Goal: Communication & Community: Answer question/provide support

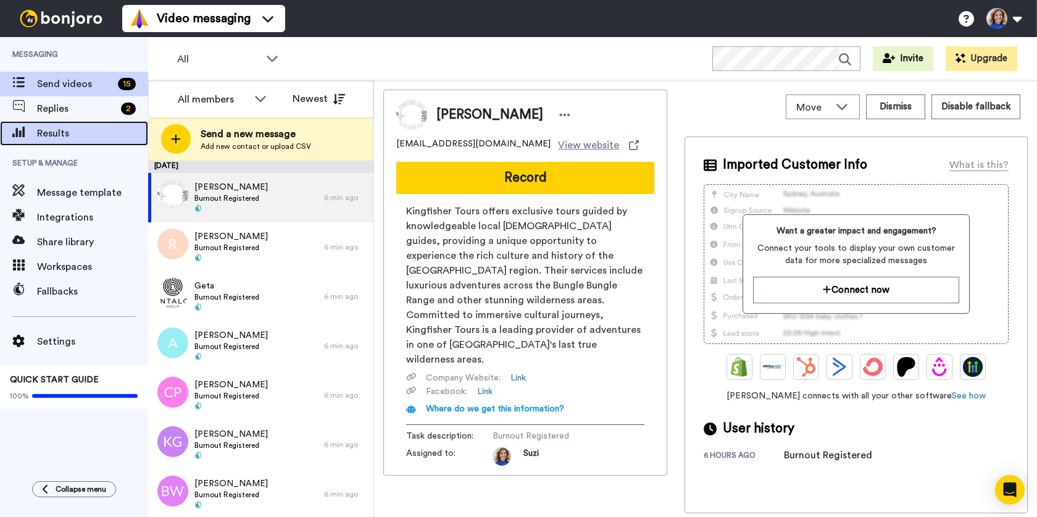
click at [49, 134] on span "Results" at bounding box center [92, 133] width 111 height 15
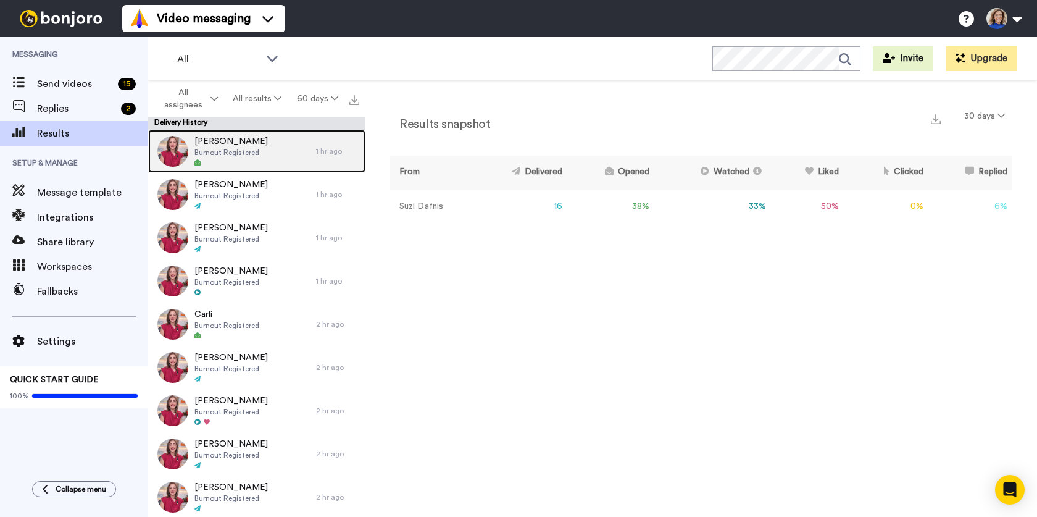
click at [228, 153] on span "Burnout Registered" at bounding box center [230, 153] width 73 height 10
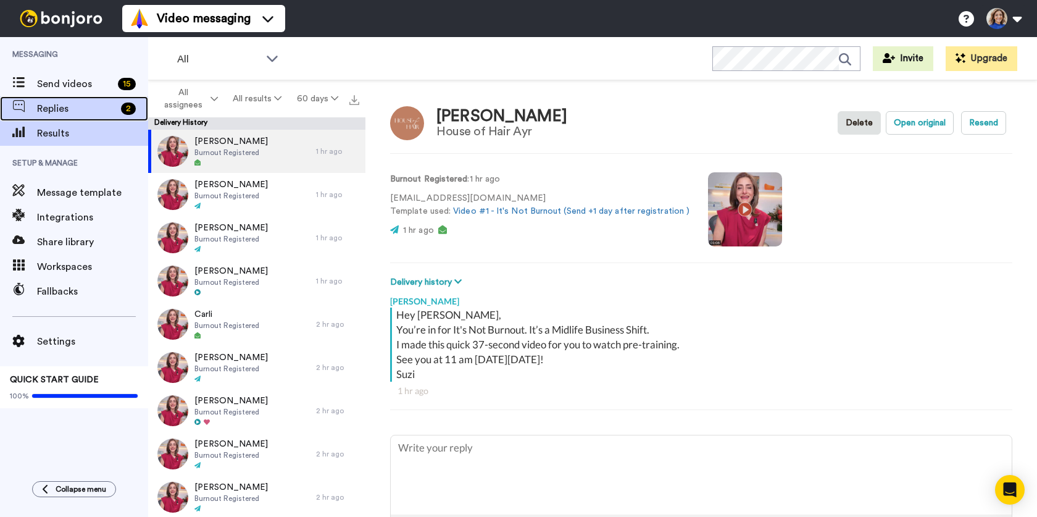
click at [60, 107] on span "Replies" at bounding box center [76, 108] width 79 height 15
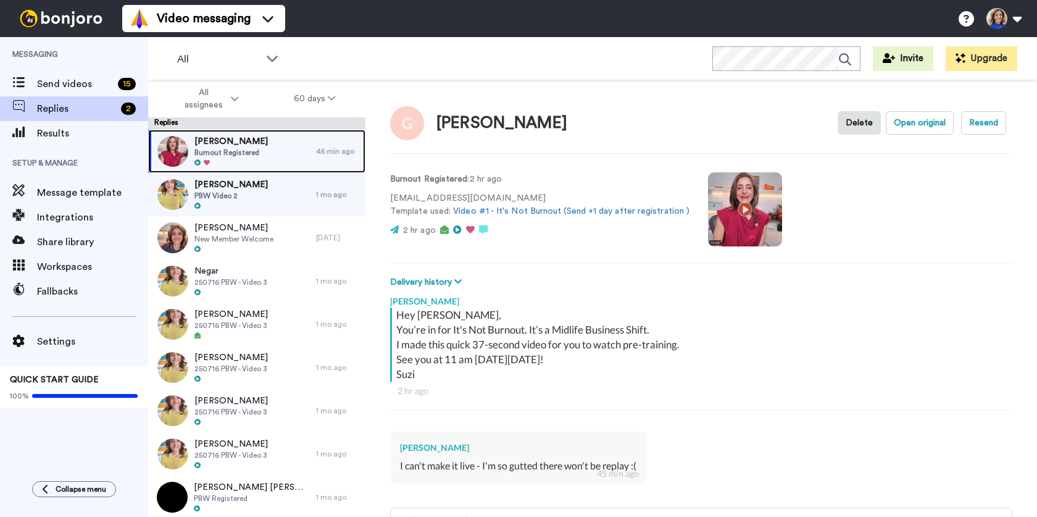
click at [254, 152] on span "Burnout Registered" at bounding box center [230, 153] width 73 height 10
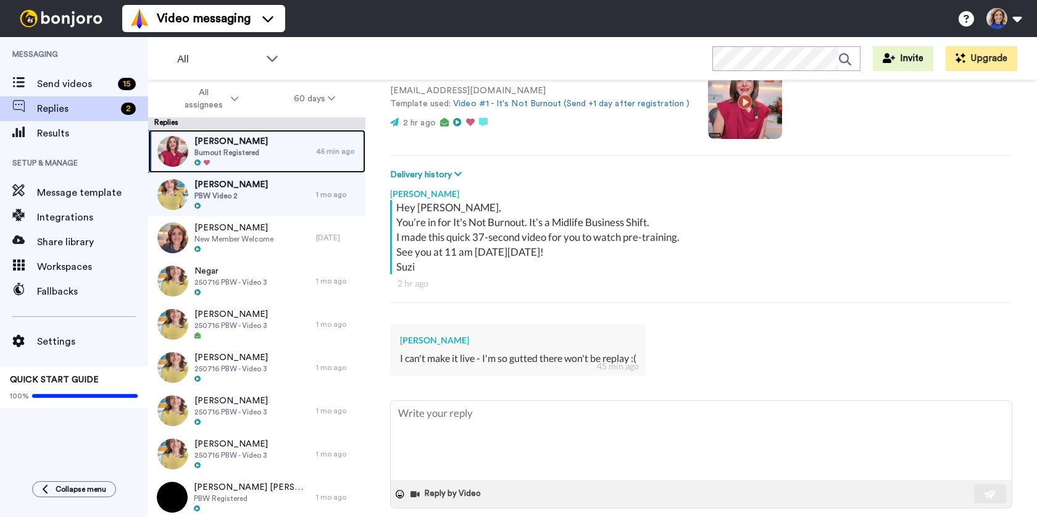
scroll to position [122, 0]
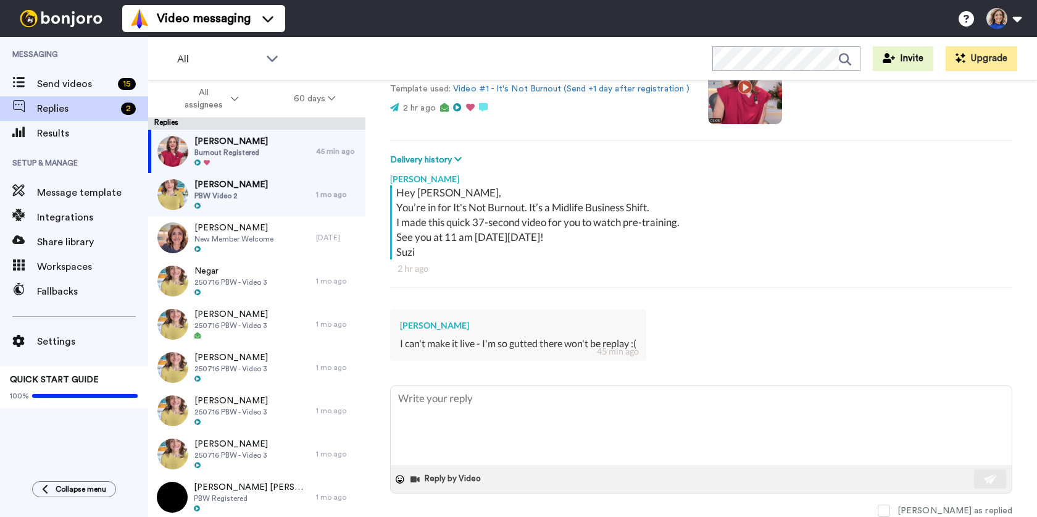
drag, startPoint x: 459, startPoint y: 325, endPoint x: 406, endPoint y: 327, distance: 53.8
click at [396, 324] on div "Georgina Dawkins I can't make it live - I'm so gutted there won't be replay :( …" at bounding box center [518, 334] width 256 height 51
copy div "[PERSON_NAME]"
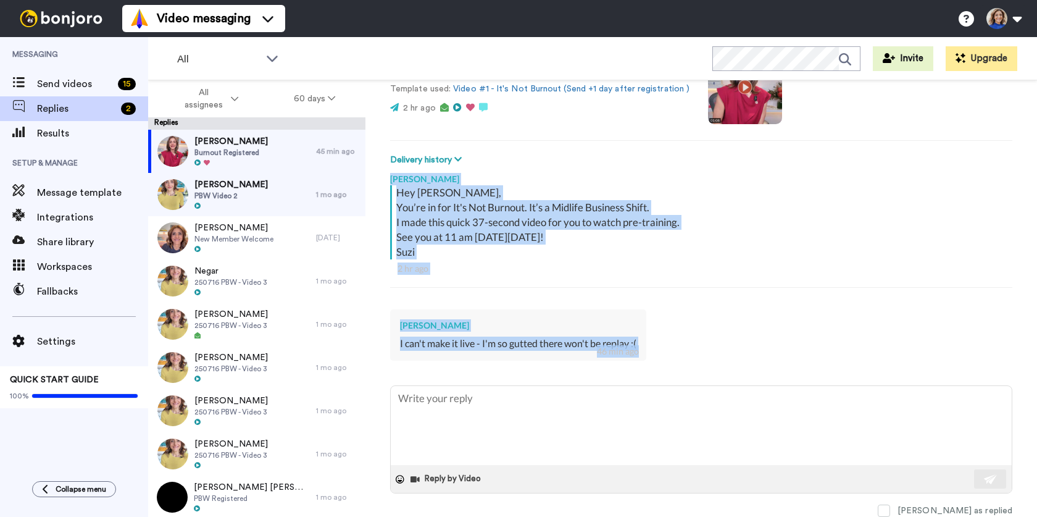
drag, startPoint x: 641, startPoint y: 346, endPoint x: 389, endPoint y: 180, distance: 301.3
click at [389, 180] on div "Georgina Dawkins Delete Open original Resend Burnout Registered : 2 hr ago hell…" at bounding box center [701, 320] width 672 height 480
copy div "Suzi Dafnis Hey Georgina, You’re in for It's Not Burnout. It’s a Midlife Busine…"
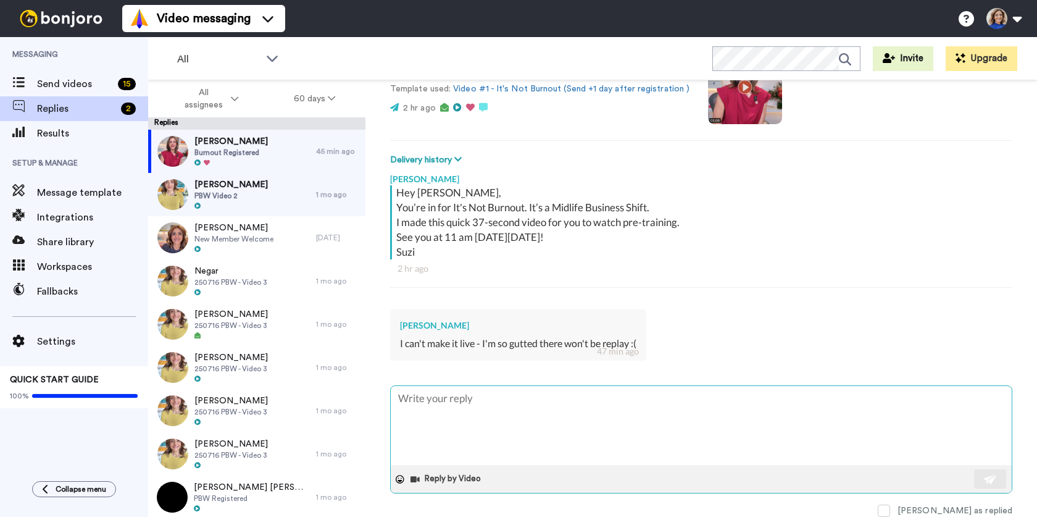
click at [451, 402] on textarea at bounding box center [701, 425] width 621 height 79
paste textarea "Hey Georgina, No worries at all! Sorry you can’t make it live. I’ve updated you…"
type textarea "x"
type textarea "Hey Georgina, No worries at all! Sorry you can’t make it live. I’ve updated you…"
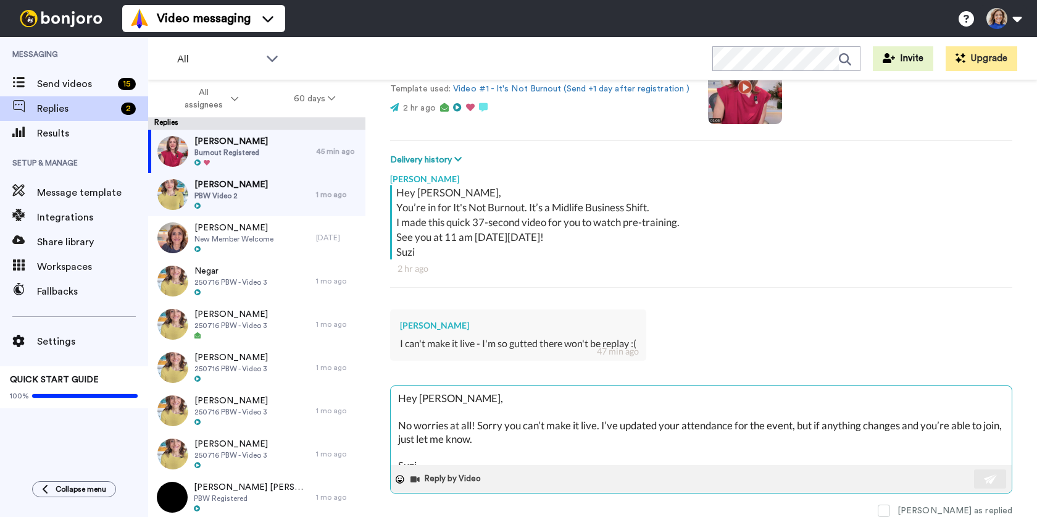
scroll to position [7, 0]
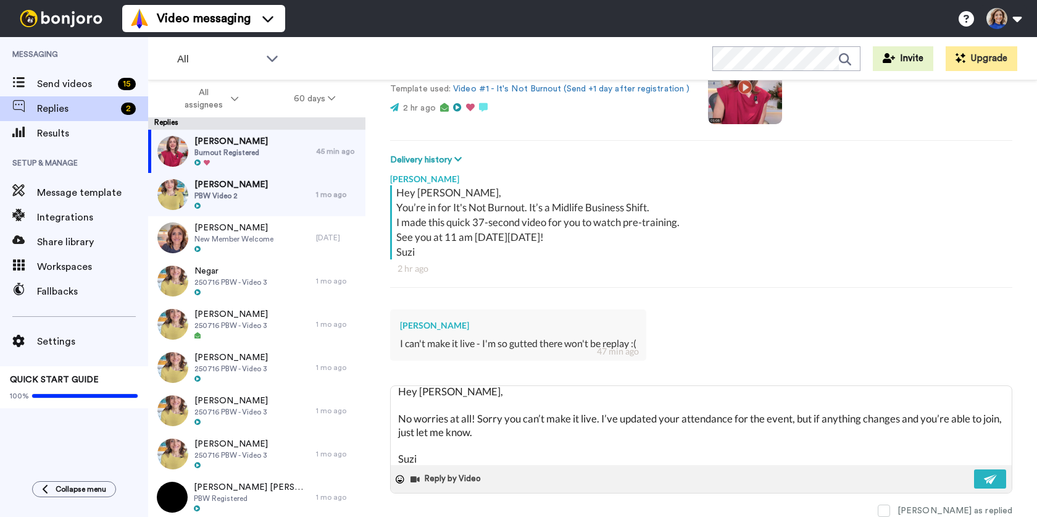
drag, startPoint x: 478, startPoint y: 417, endPoint x: 373, endPoint y: 418, distance: 104.9
click at [373, 418] on div "Georgina Dawkins Delete Open original Resend Burnout Registered : 2 hr ago hell…" at bounding box center [701, 320] width 672 height 480
type textarea "x"
type textarea "Hey Georgina, Sorry you can’t make it live. I’ve updated your attendance for th…"
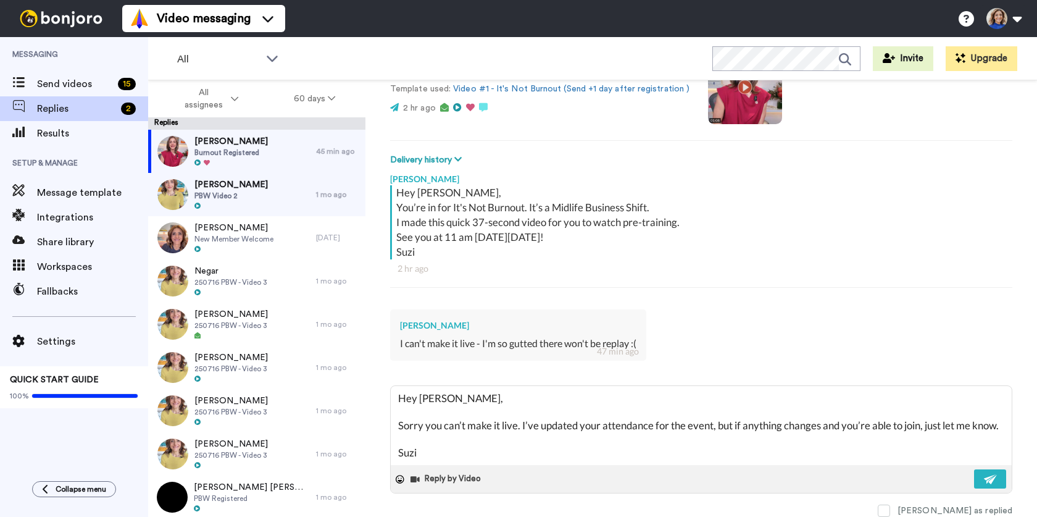
scroll to position [0, 0]
drag, startPoint x: 523, startPoint y: 423, endPoint x: 534, endPoint y: 420, distance: 11.1
click at [523, 423] on textarea "Hey Georgina, Sorry you can’t make it live. I’ve updated your attendance for th…" at bounding box center [701, 425] width 621 height 79
click at [400, 425] on textarea "Hey Georgina, Sorry you can’t make it live. I’ve updated your attendance for th…" at bounding box center [701, 425] width 621 height 79
type textarea "x"
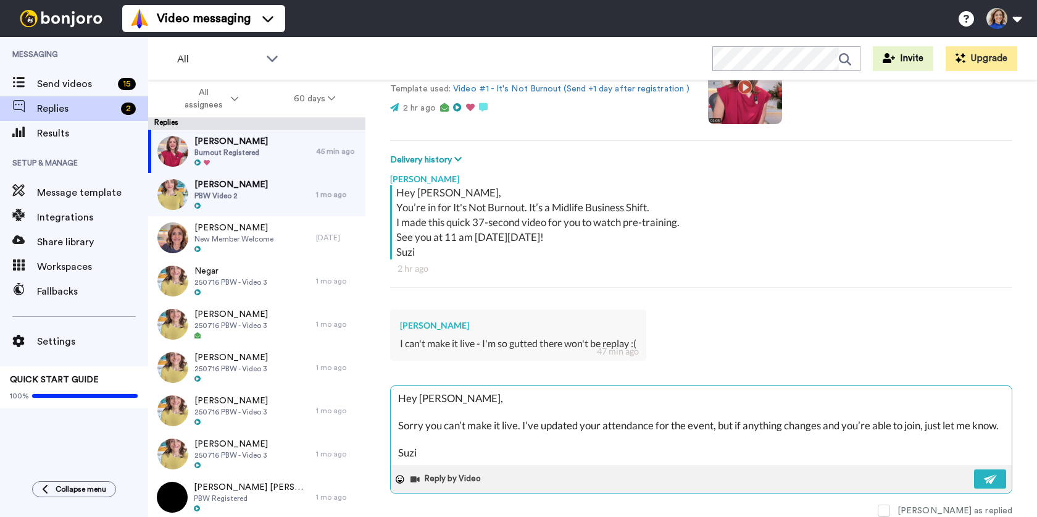
type textarea "Hey Georgina, TSorry you can’t make it live. I’ve updated your attendance for t…"
type textarea "x"
type textarea "Hey Georgina, ThSorry you can’t make it live. I’ve updated your attendance for …"
type textarea "x"
type textarea "Hey Georgina, ThaSorry you can’t make it live. I’ve updated your attendance for…"
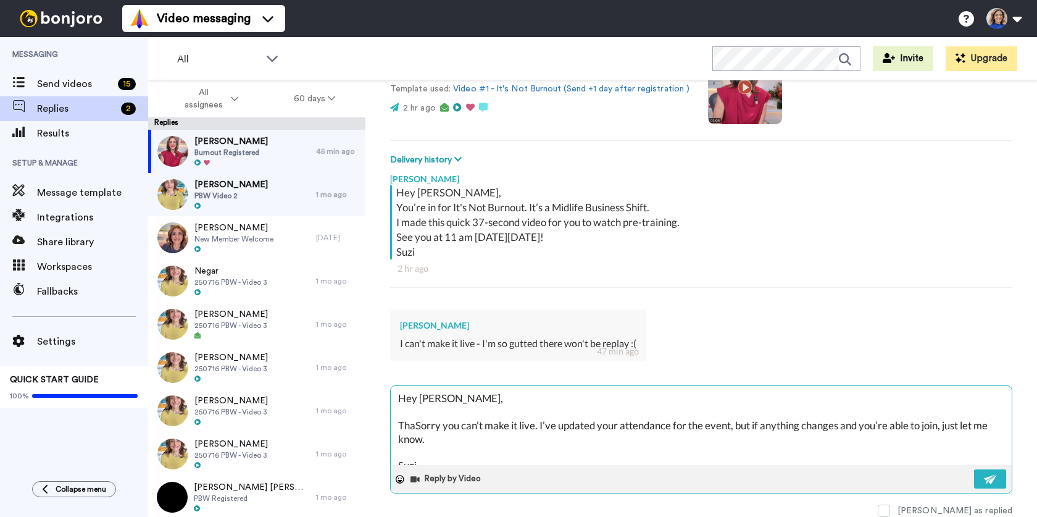
type textarea "x"
type textarea "Hey Georgina, ThanSorry you can’t make it live. I’ve updated your attendance fo…"
type textarea "x"
type textarea "Hey Georgina, ThankSorry you can’t make it live. I’ve updated your attendance f…"
type textarea "x"
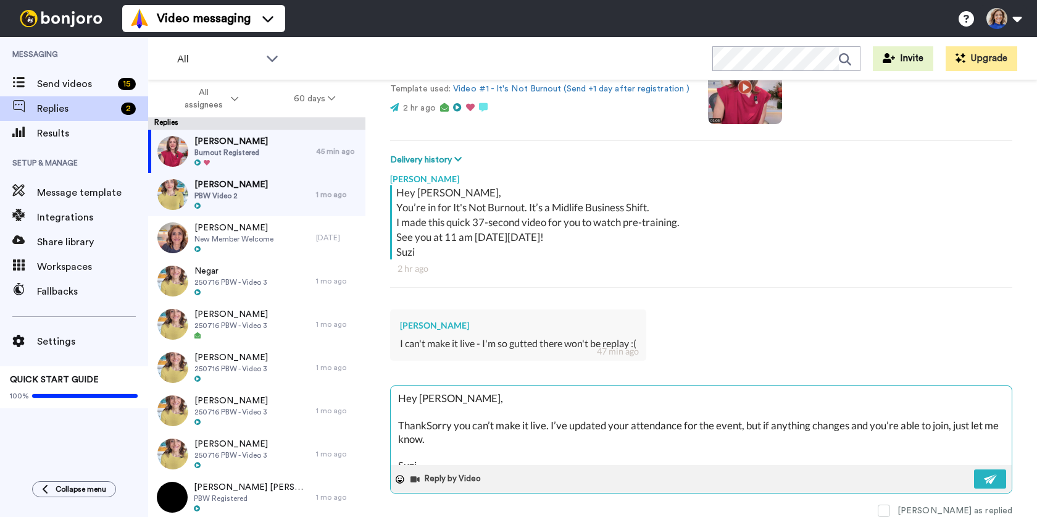
type textarea "Hey Georgina, Thank Sorry you can’t make it live. I’ve updated your attendance …"
type textarea "x"
type textarea "Hey Georgina, Thank ySorry you can’t make it live. I’ve updated your attendance…"
type textarea "x"
type textarea "Hey Georgina, Thank youSorry you can’t make it live. I’ve updated your attendan…"
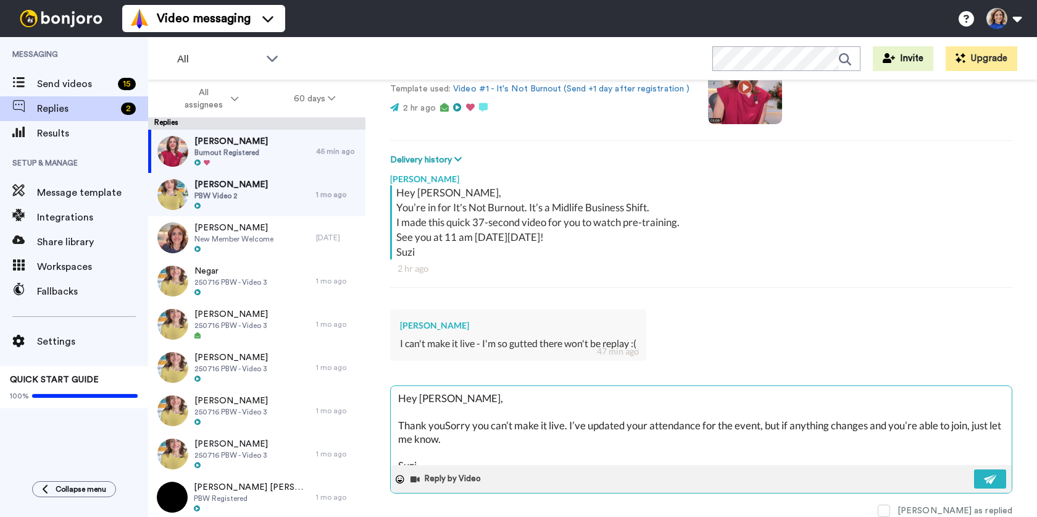
type textarea "x"
type textarea "Hey Georgina, Thank you Sorry you can’t make it live. I’ve updated your attenda…"
type textarea "x"
type textarea "Hey Georgina, Thank you fSorry you can’t make it live. I’ve updated your attend…"
type textarea "x"
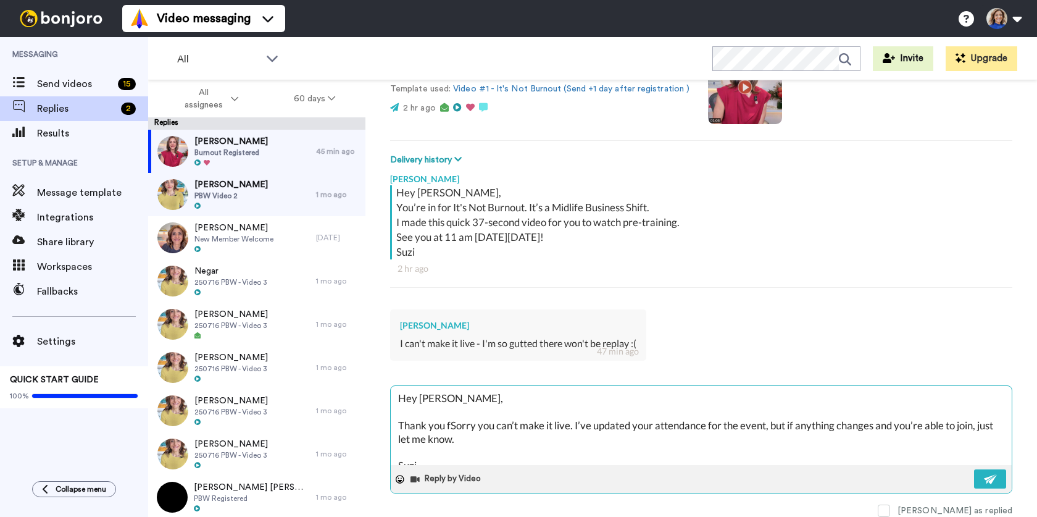
type textarea "Hey Georgina, Thank you foSorry you can’t make it live. I’ve updated your atten…"
type textarea "x"
type textarea "Hey Georgina, Thank you forSorry you can’t make it live. I’ve updated your atte…"
type textarea "x"
type textarea "Hey Georgina, Thank you for Sorry you can’t make it live. I’ve updated your att…"
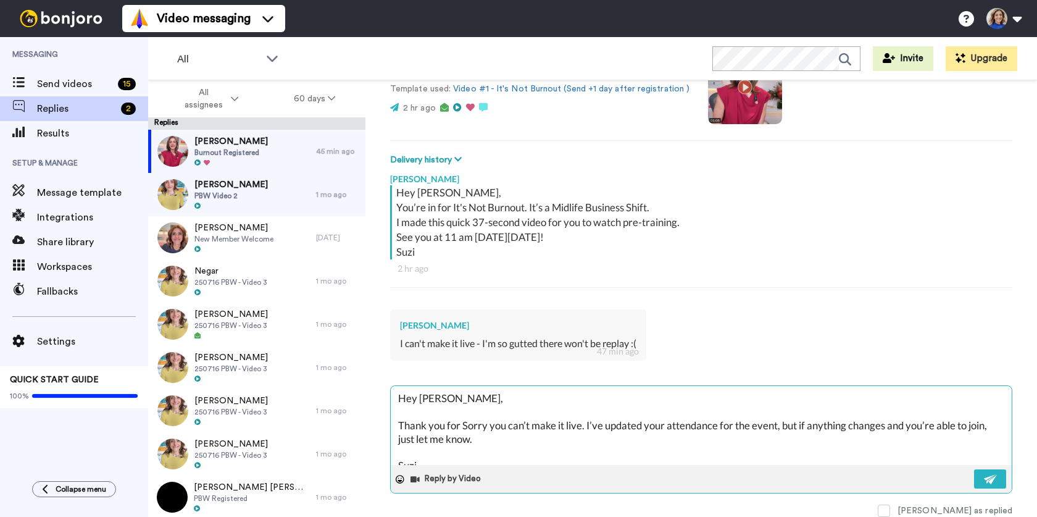
type textarea "x"
type textarea "Hey Georgina, Thank you for lSorry you can’t make it live. I’ve updated your at…"
type textarea "x"
type textarea "Hey Georgina, Thank you for leSorry you can’t make it live. I’ve updated your a…"
type textarea "x"
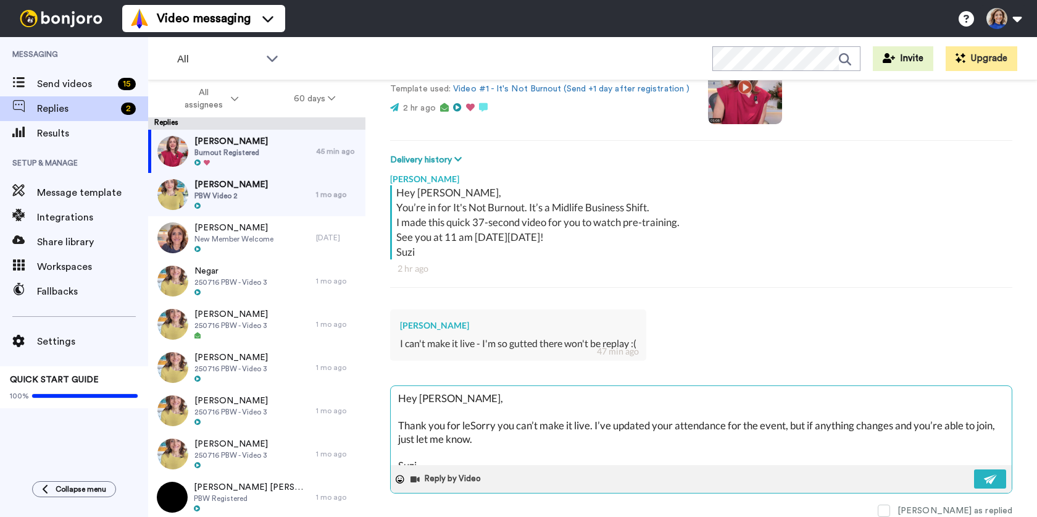
type textarea "Hey Georgina, Thank you for letSorry you can’t make it live. I’ve updated your …"
type textarea "x"
type textarea "Hey Georgina, Thank you for lettSorry you can’t make it live. I’ve updated your…"
type textarea "x"
type textarea "Hey Georgina, Thank you for lettiSorry you can’t make it live. I’ve updated you…"
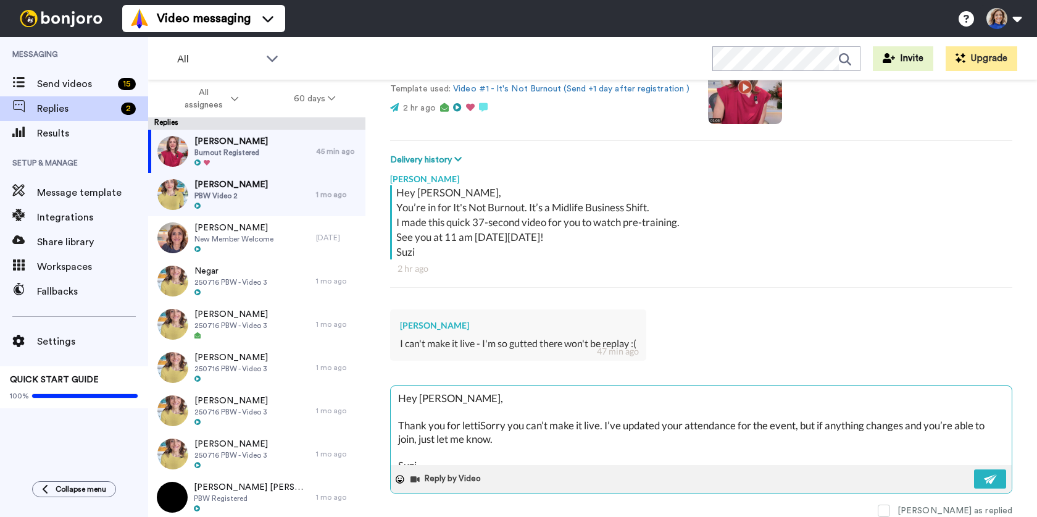
type textarea "x"
type textarea "Hey Georgina, Thank you for lettinSorry you can’t make it live. I’ve updated yo…"
type textarea "x"
type textarea "Hey Georgina, Thank you for lettingSorry you can’t make it live. I’ve updated y…"
type textarea "x"
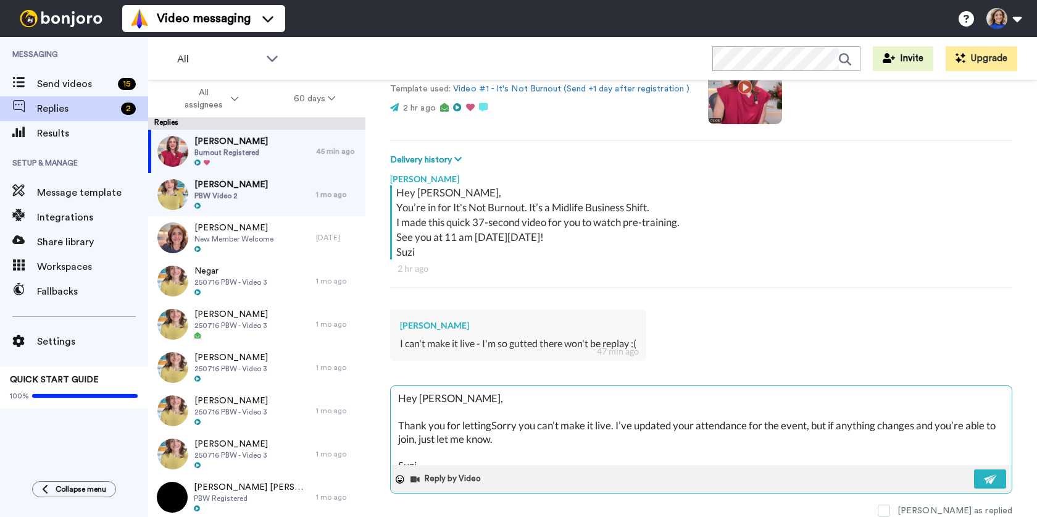
type textarea "Hey Georgina, Thank you for letting Sorry you can’t make it live. I’ve updated …"
type textarea "x"
type textarea "Hey Georgina, Thank you for letting mSorry you can’t make it live. I’ve updated…"
type textarea "x"
type textarea "Hey Georgina, Thank you for letting meSorry you can’t make it live. I’ve update…"
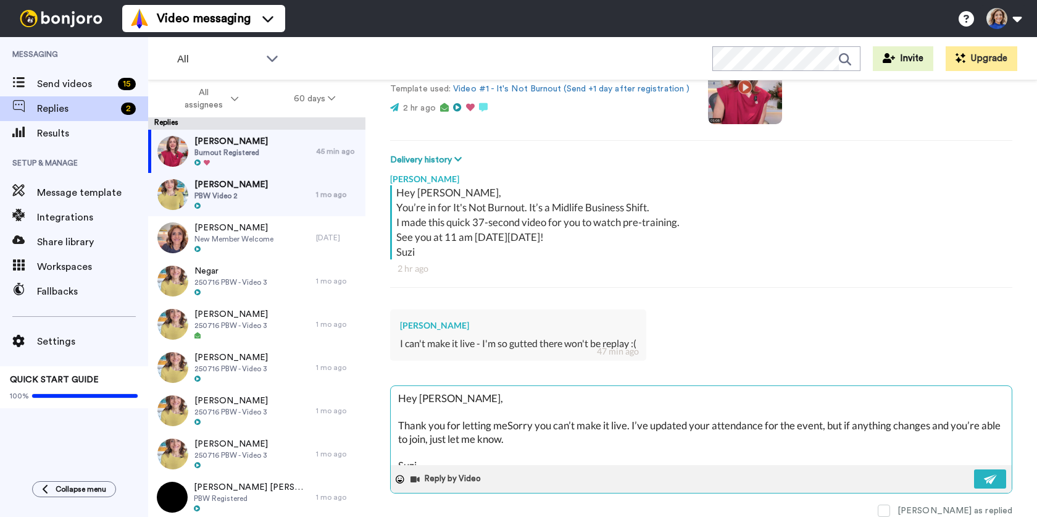
type textarea "x"
type textarea "Hey Georgina, Thank you for letting me Sorry you can’t make it live. I’ve updat…"
type textarea "x"
type textarea "Hey Georgina, Thank you for letting me kSorry you can’t make it live. I’ve upda…"
type textarea "x"
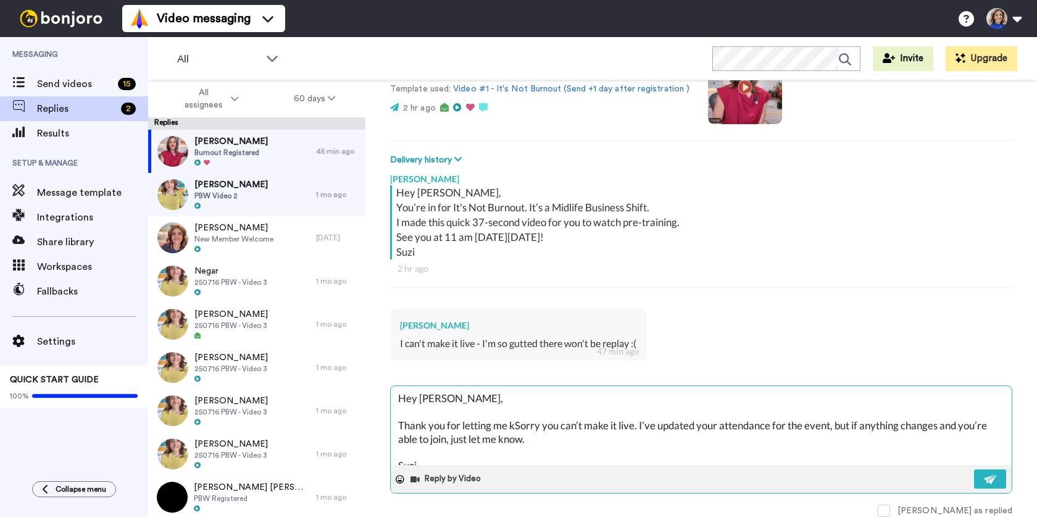
type textarea "Hey Georgina, Thank you for letting me knSorry you can’t make it live. I’ve upd…"
type textarea "x"
type textarea "Hey Georgina, Thank you for letting me knoSorry you can’t make it live. I’ve up…"
type textarea "x"
type textarea "Hey Georgina, Thank you for letting me knowSorry you can’t make it live. I’ve u…"
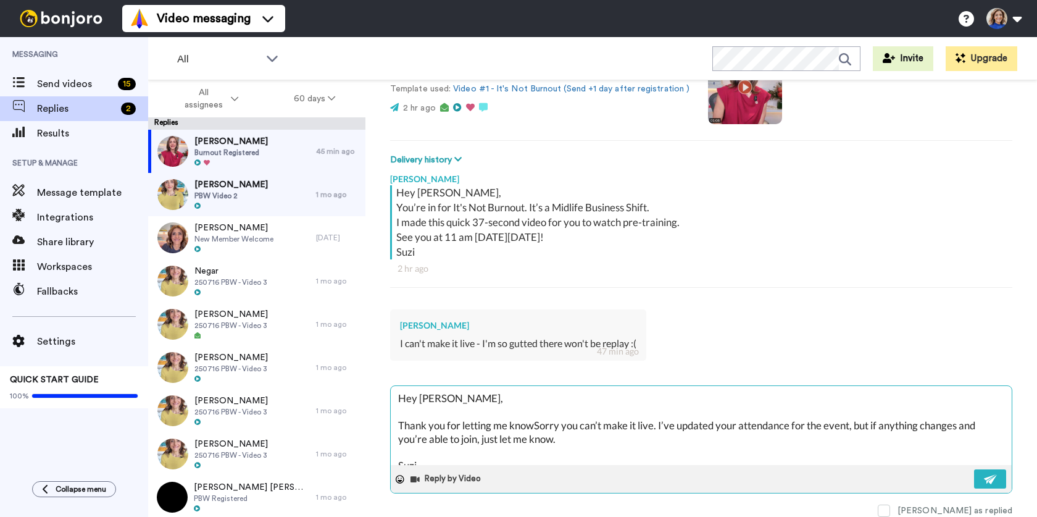
type textarea "x"
type textarea "Hey Georgina, Thank you for letting me know.Sorry you can’t make it live. I’ve …"
type textarea "x"
type textarea "Hey Georgina, Thank you for letting me know. Sorry you can’t make it live. I’ve…"
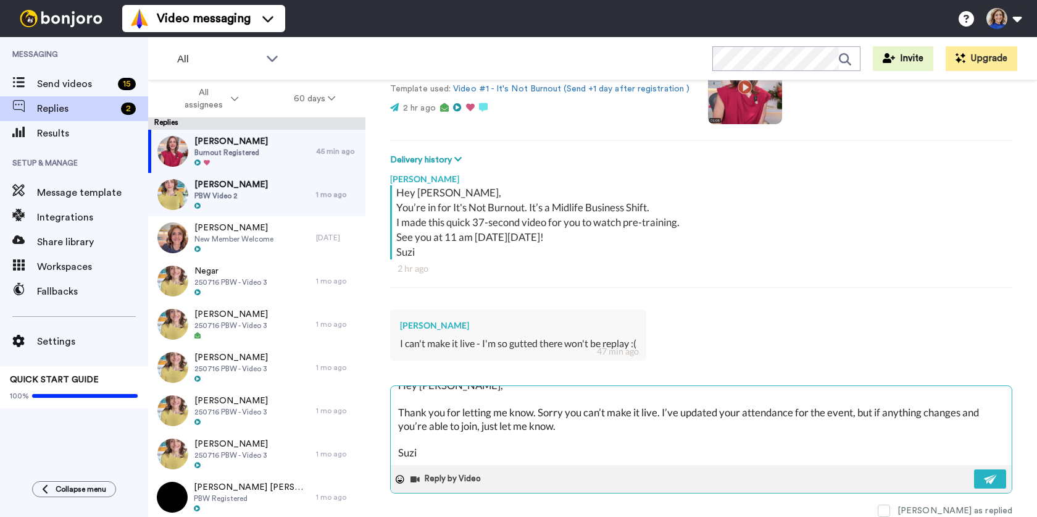
click at [433, 454] on textarea "Hey Georgina, Thank you for letting me know. Sorry you can’t make it live. I’ve…" at bounding box center [701, 425] width 621 height 79
drag, startPoint x: 398, startPoint y: 452, endPoint x: 409, endPoint y: 449, distance: 12.3
click at [398, 452] on textarea "Hey Georgina, Thank you for letting me know. Sorry you can’t make it live. I’ve…" at bounding box center [701, 425] width 621 height 79
type textarea "x"
type textarea "Hey Georgina, Thank you for letting me know. Sorry you can’t make it live. I’ve…"
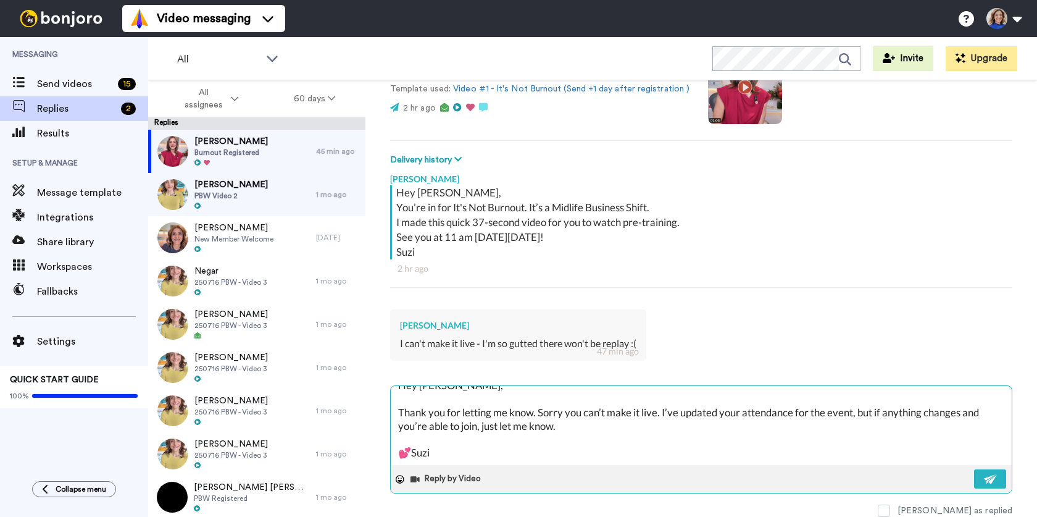
type textarea "x"
type textarea "Hey Georgina, Thank you for letting me know. Sorry you can’t make it live. I’ve…"
click at [990, 478] on img at bounding box center [991, 479] width 14 height 10
type textarea "x"
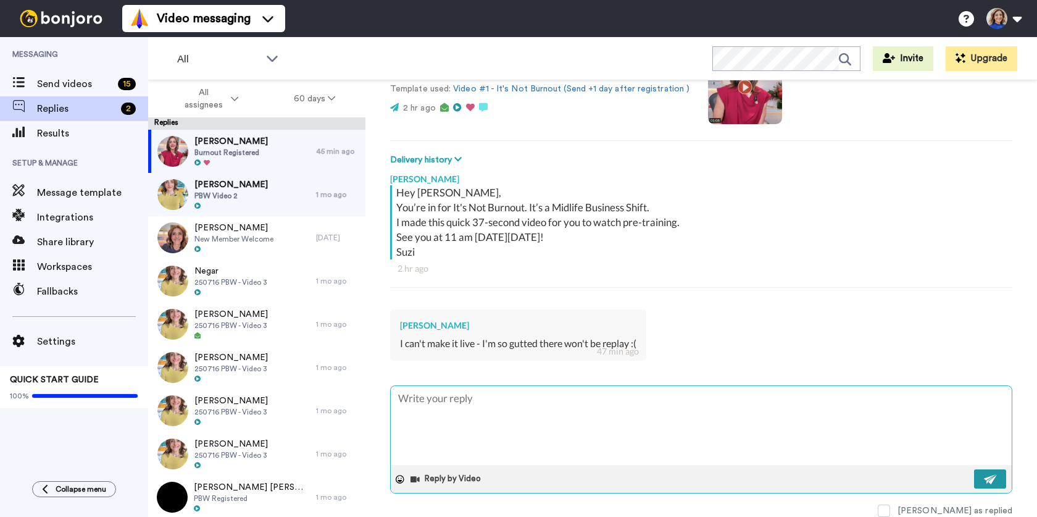
scroll to position [0, 0]
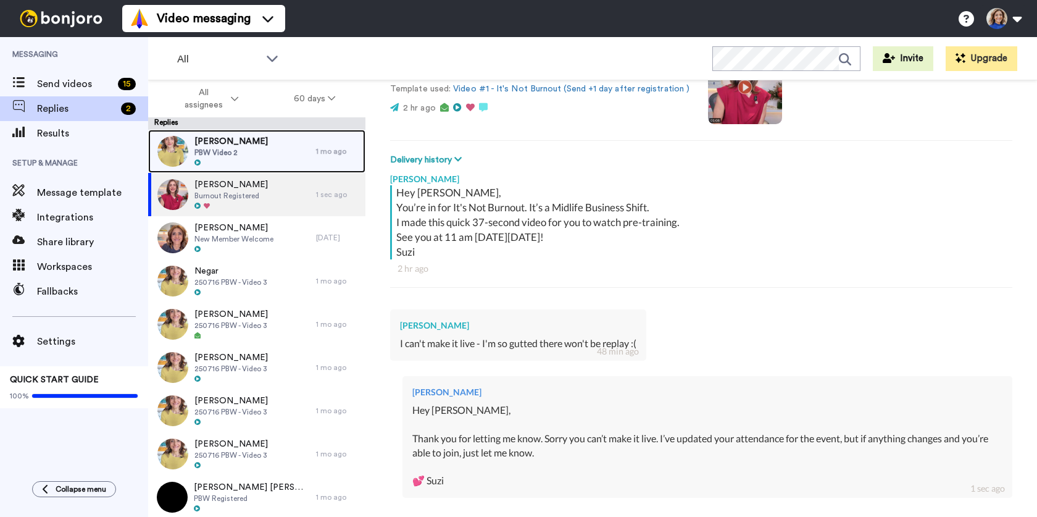
click at [247, 154] on span "PBW Video 2" at bounding box center [230, 153] width 73 height 10
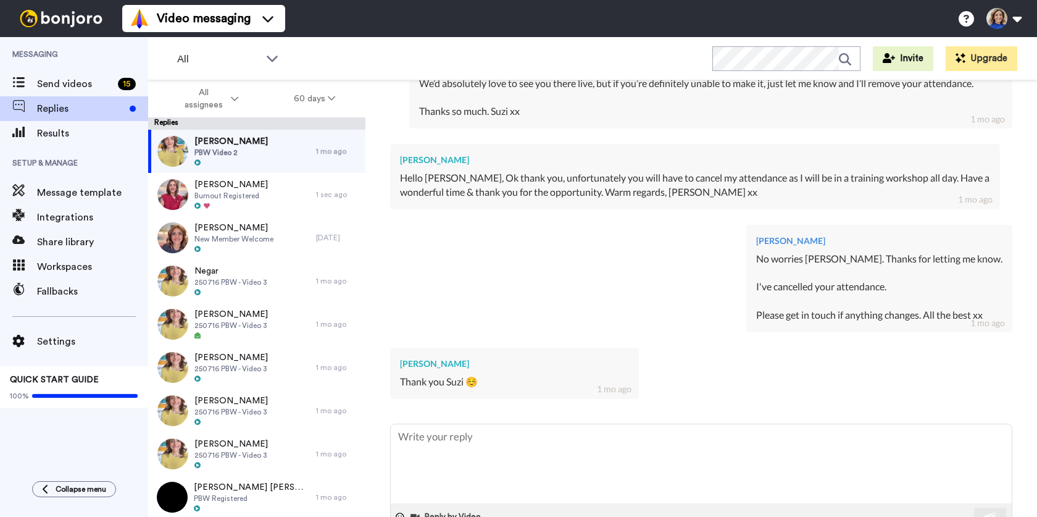
scroll to position [557, 0]
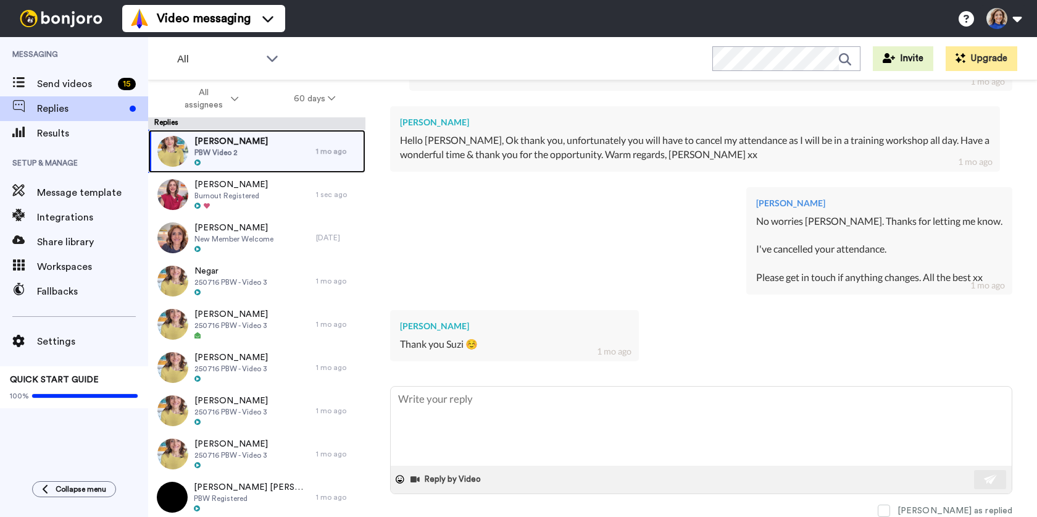
click at [264, 149] on div "[PERSON_NAME] PBW Video 2" at bounding box center [232, 151] width 168 height 43
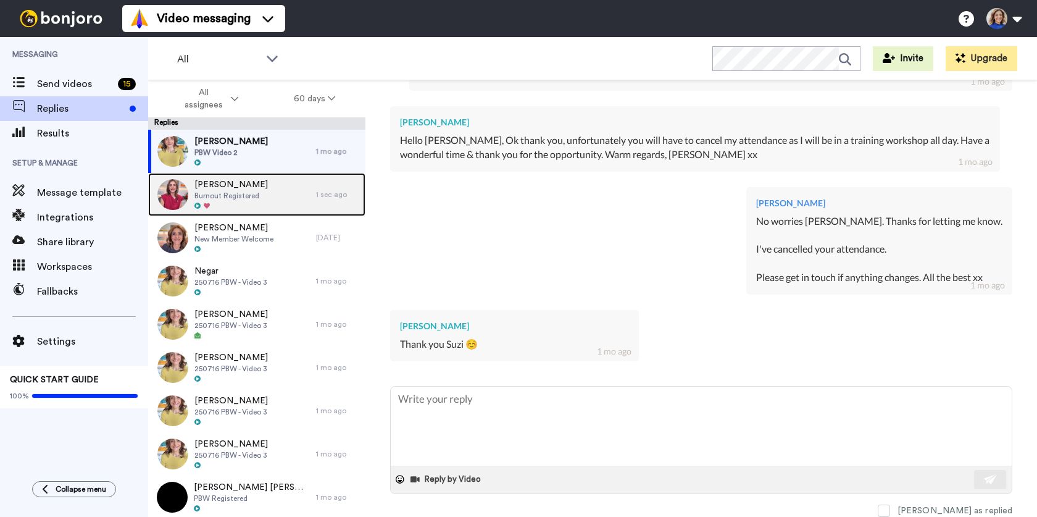
click at [286, 191] on div "Georgina Dawkins Burnout Registered" at bounding box center [232, 194] width 168 height 43
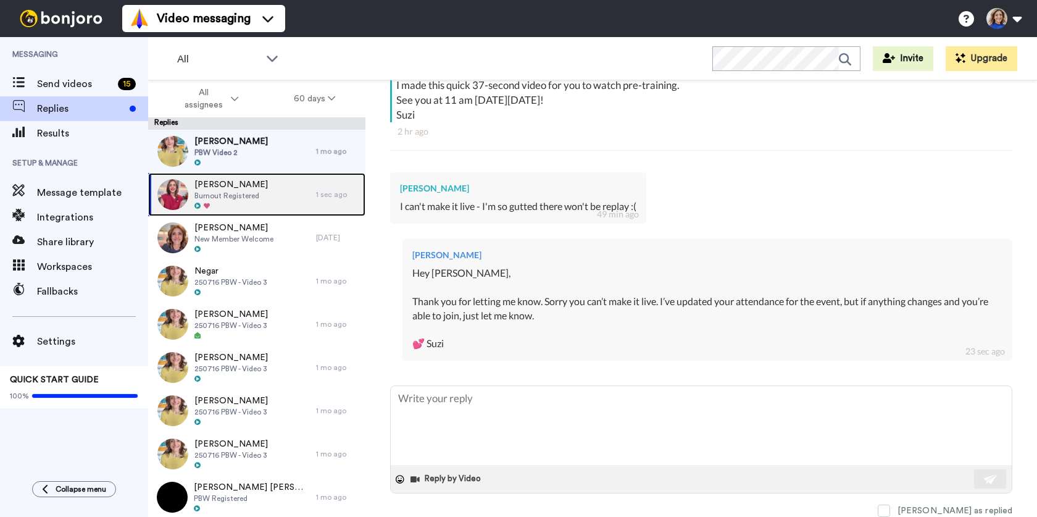
scroll to position [259, 0]
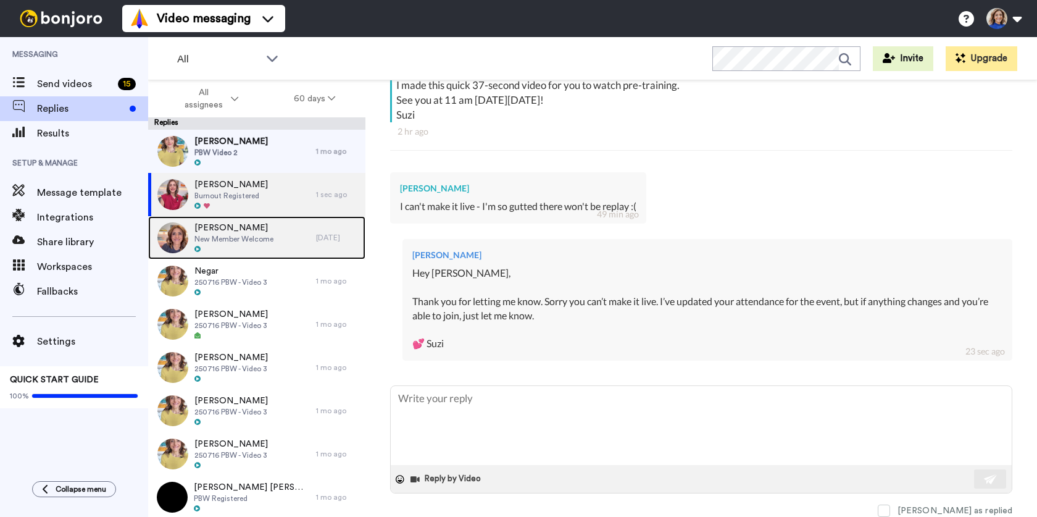
click at [284, 239] on div "Sue Knowles New Member Welcome" at bounding box center [232, 237] width 168 height 43
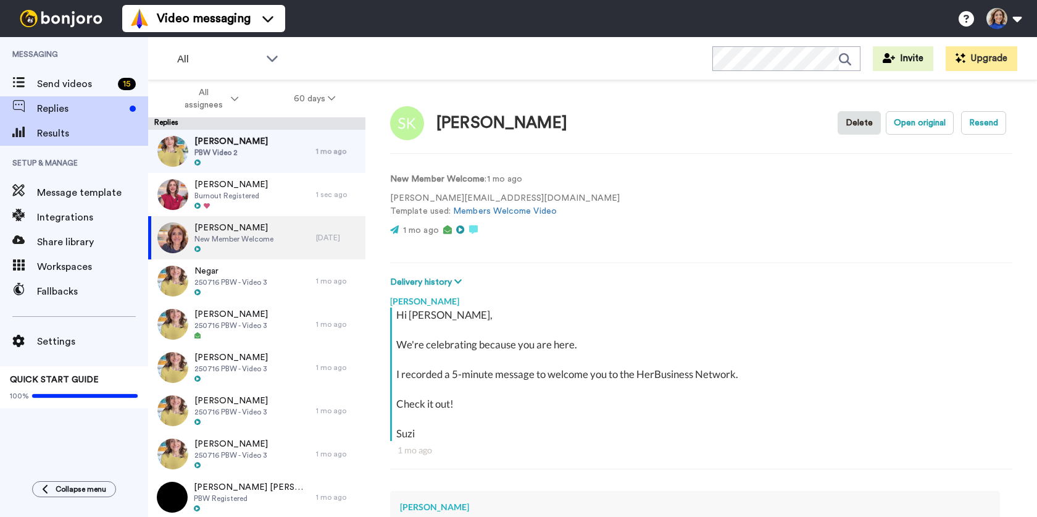
type textarea "x"
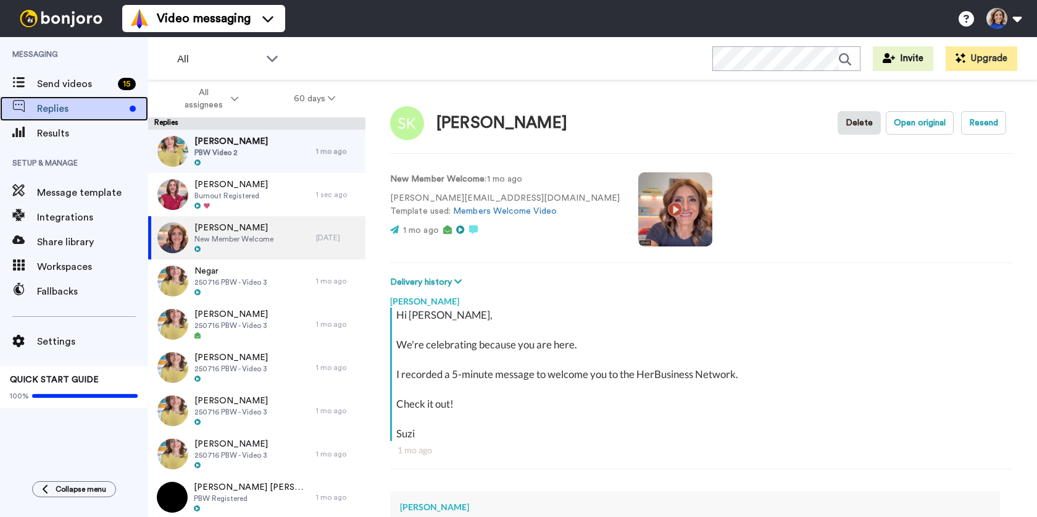
drag, startPoint x: 59, startPoint y: 109, endPoint x: 219, endPoint y: 166, distance: 169.7
click at [59, 109] on span "Replies" at bounding box center [81, 108] width 88 height 15
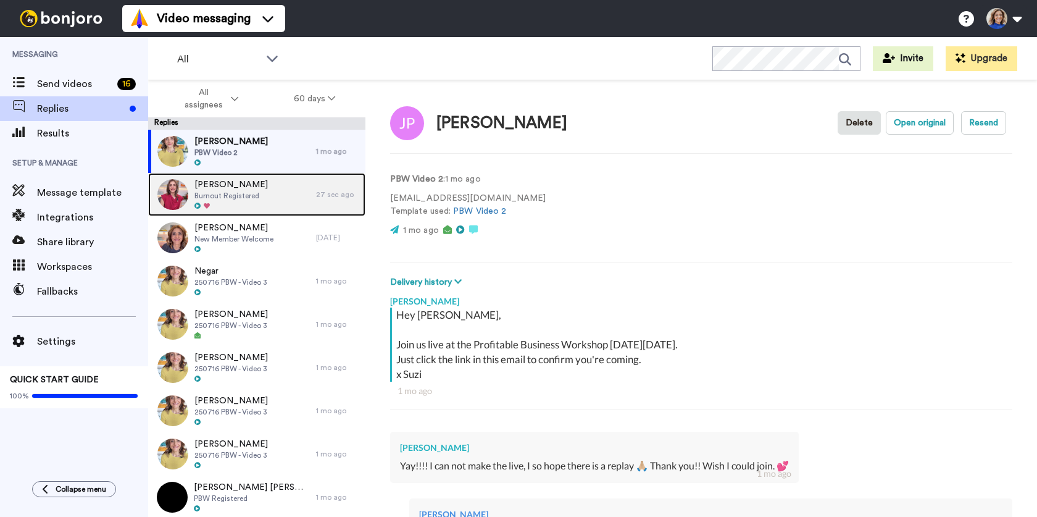
click at [289, 199] on div "[PERSON_NAME] Burnout Registered" at bounding box center [232, 194] width 168 height 43
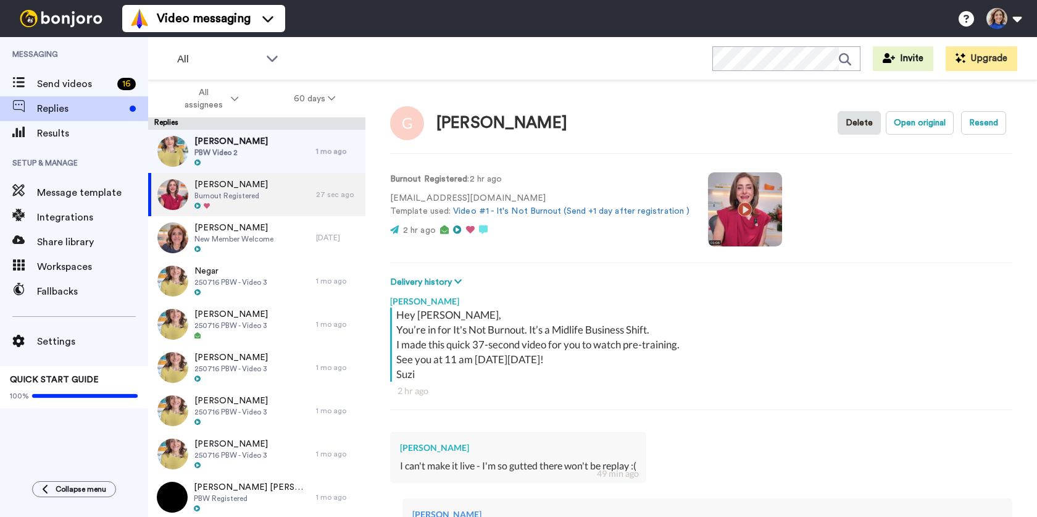
scroll to position [259, 0]
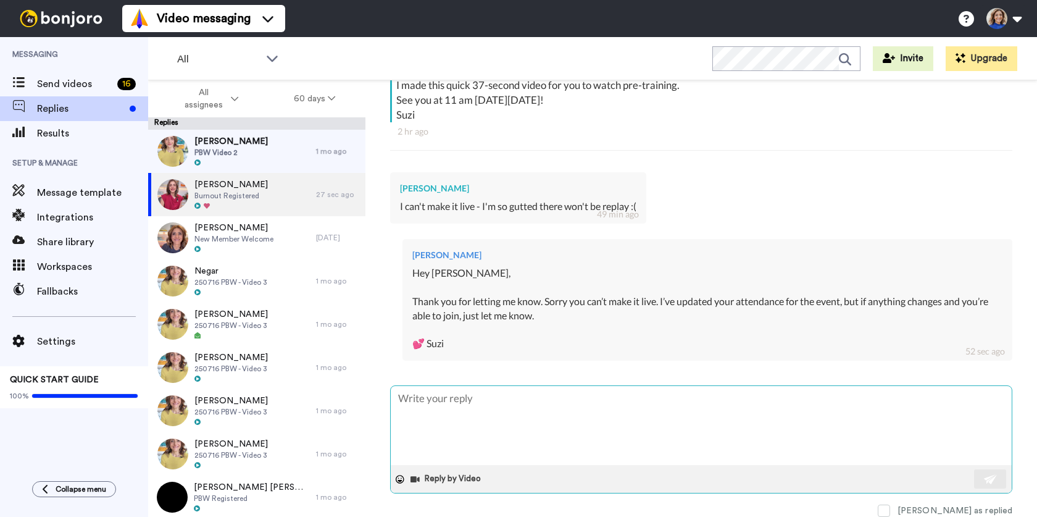
click at [409, 395] on textarea at bounding box center [701, 425] width 621 height 79
type textarea "x"
type textarea "P"
type textarea "x"
type textarea "P."
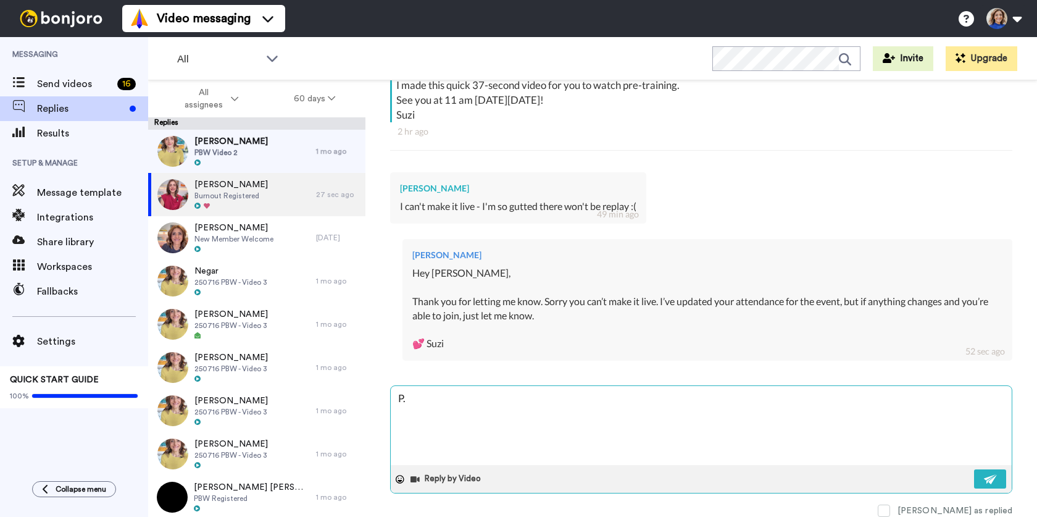
type textarea "x"
type textarea "P.S"
type textarea "x"
type textarea "P.S"
type textarea "x"
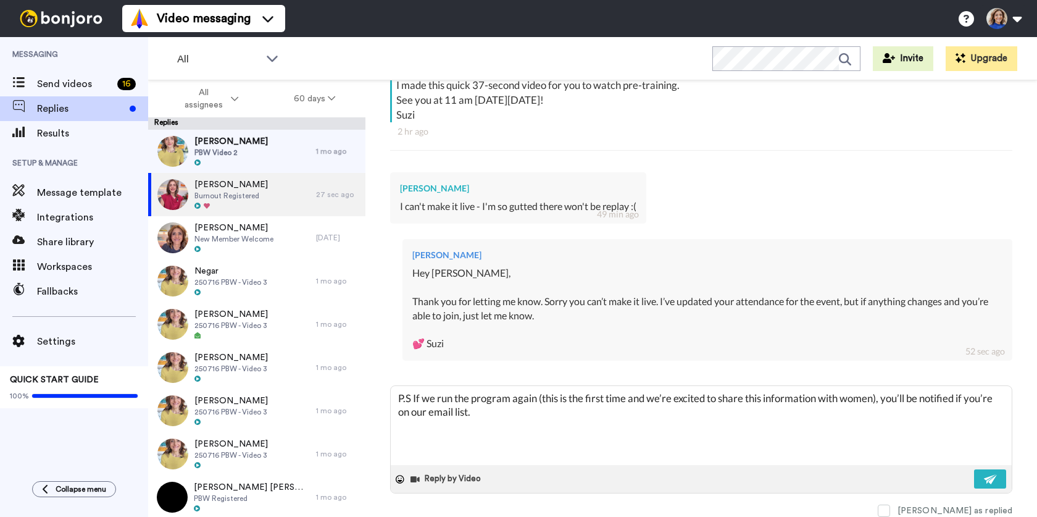
type textarea "P.S If we run the program again (this is the first time and we’re excited to sh…"
type textarea "x"
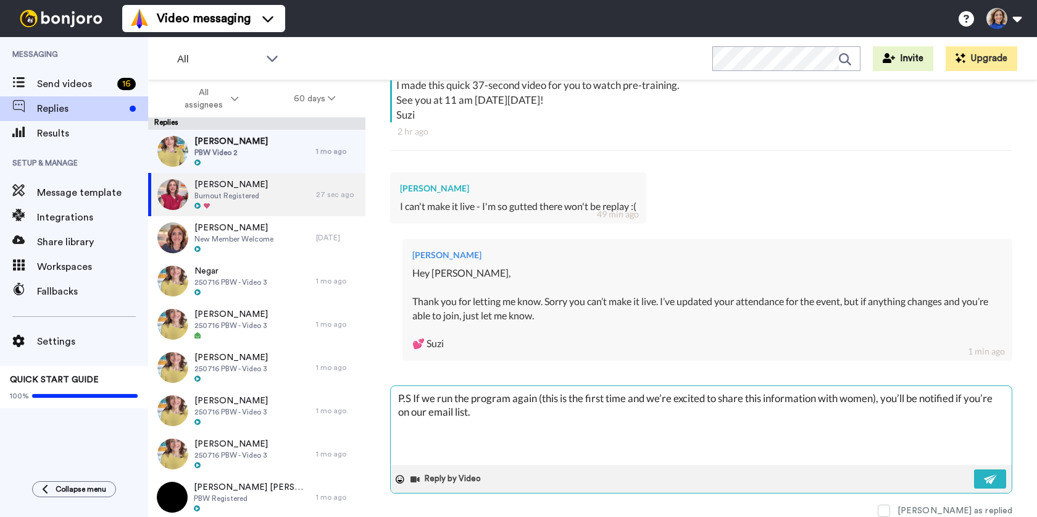
click at [412, 396] on textarea "P.S If we run the program again (this is the first time and we’re excited to sh…" at bounding box center [701, 425] width 621 height 79
click at [412, 398] on textarea "P.S If we run the program again (this is the first time and we’re excited to sh…" at bounding box center [701, 425] width 621 height 79
click at [414, 398] on textarea "P.S If we run the program again (this is the first time and we’re excited to sh…" at bounding box center [701, 425] width 621 height 79
click at [503, 409] on textarea "P.S If we run the program again (this is the first time and we’re excited to sh…" at bounding box center [701, 425] width 621 height 79
click at [506, 413] on textarea "P.S If we run the program again (this is the first time and we’re excited to sh…" at bounding box center [701, 425] width 621 height 79
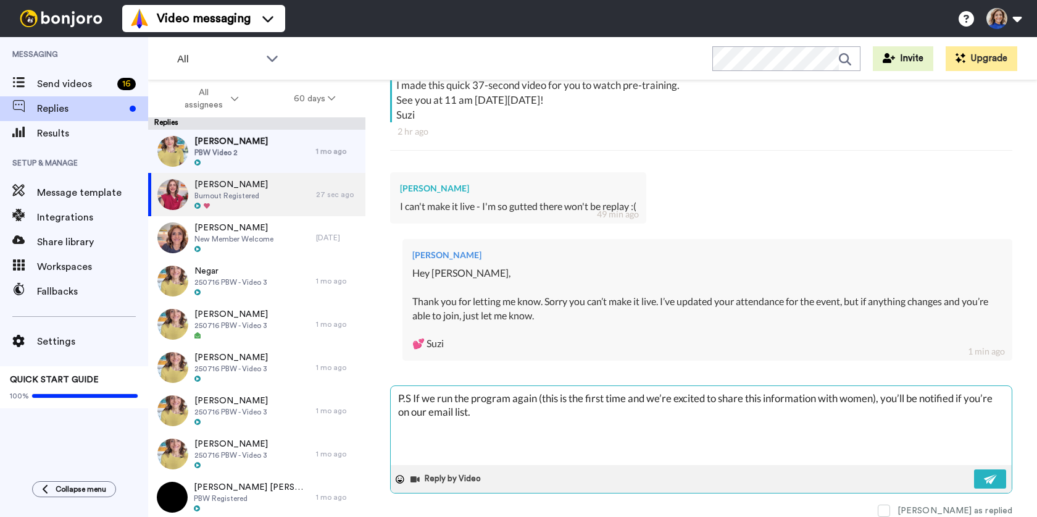
click at [505, 413] on textarea "P.S If we run the program again (this is the first time and we’re excited to sh…" at bounding box center [701, 425] width 621 height 79
click at [453, 404] on textarea "P.S If we run the program again (this is the first time and we’re excited to sh…" at bounding box center [701, 425] width 621 height 79
type textarea "P.S If we run fthe program again (this is the first time and we’re excited to s…"
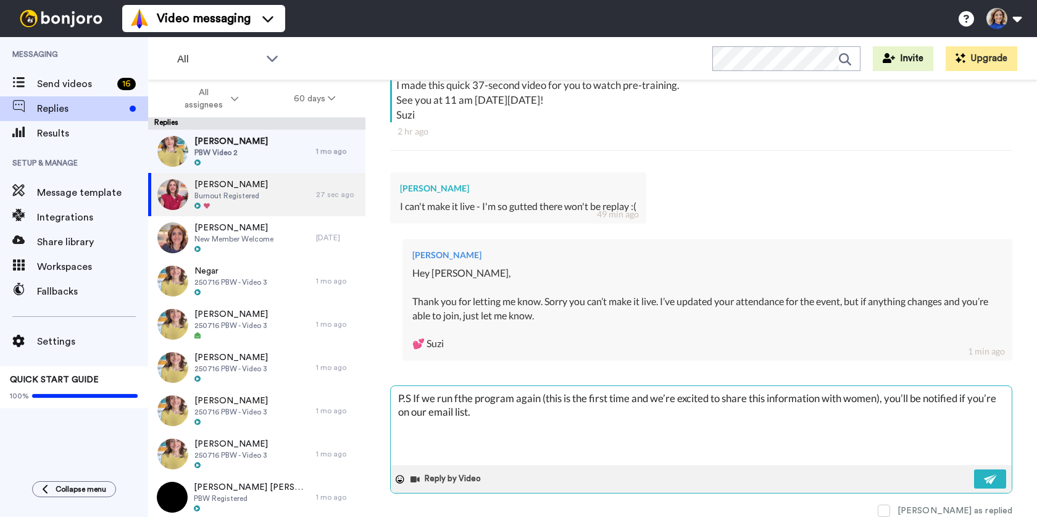
type textarea "x"
type textarea "P.S If we run fdthe program again (this is the first time and we’re excited to …"
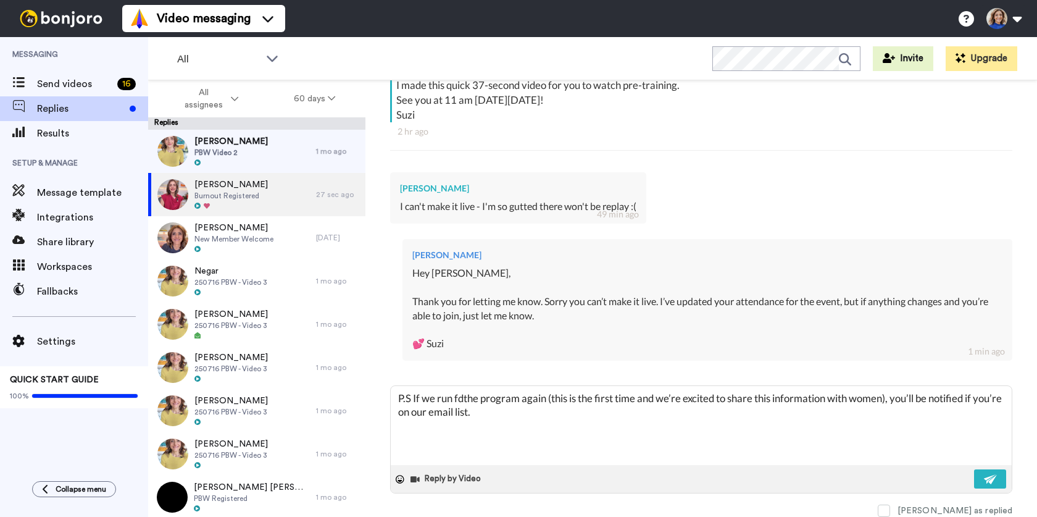
type textarea "x"
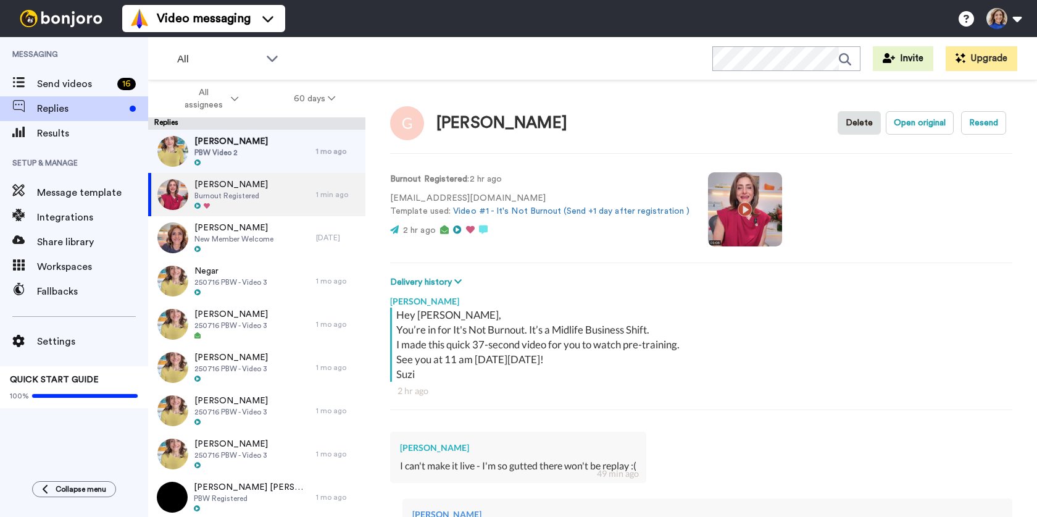
scroll to position [259, 0]
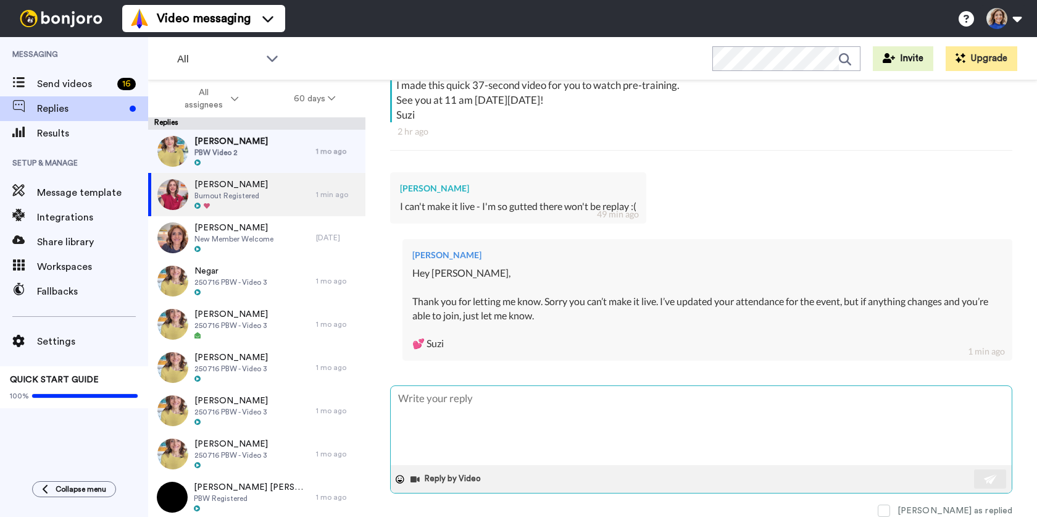
type textarea "P"
type textarea "x"
type textarea "P>"
type textarea "x"
type textarea "P>s"
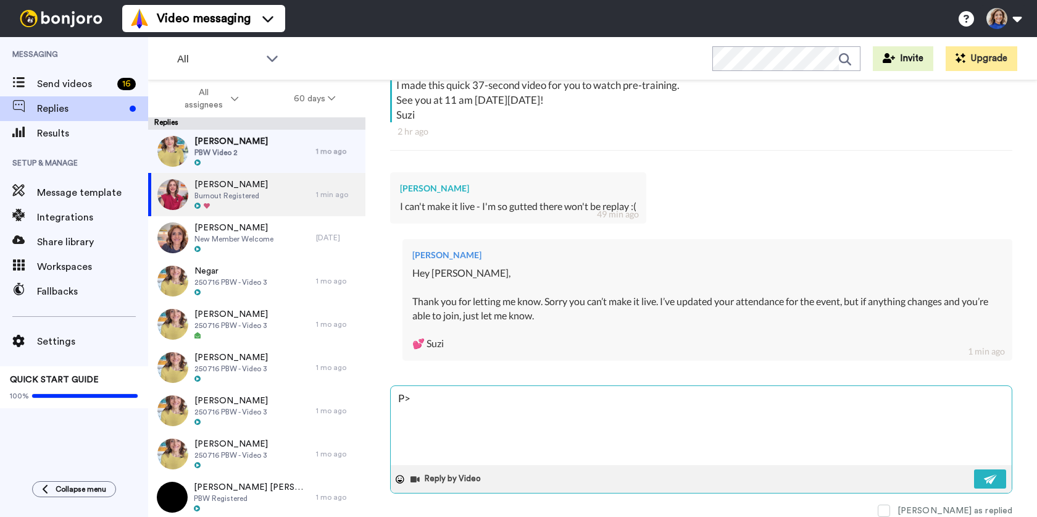
type textarea "x"
type textarea "P>s"
type textarea "x"
type textarea "P>s J"
type textarea "x"
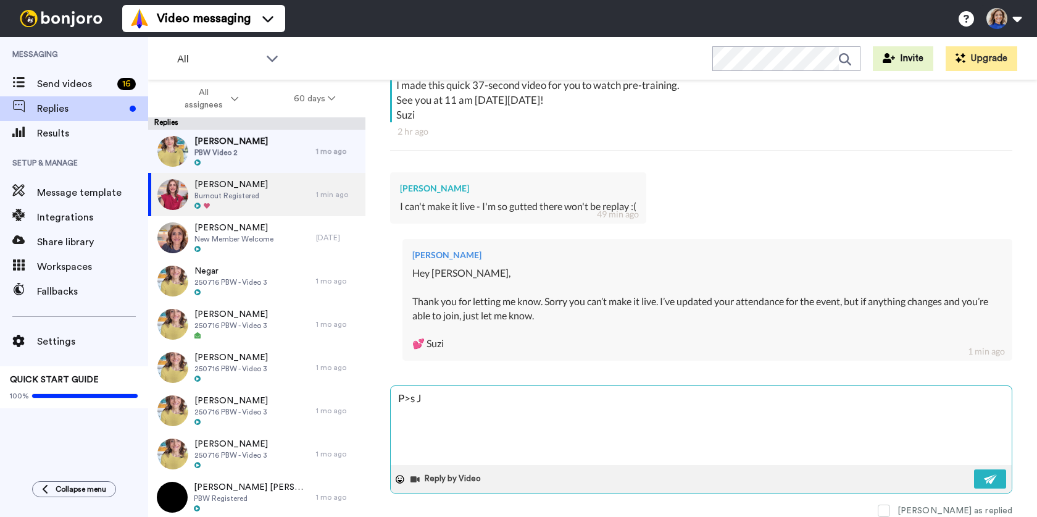
type textarea "P>s Ju"
type textarea "x"
type textarea "P>s Jus"
type textarea "x"
type textarea "P>s Just"
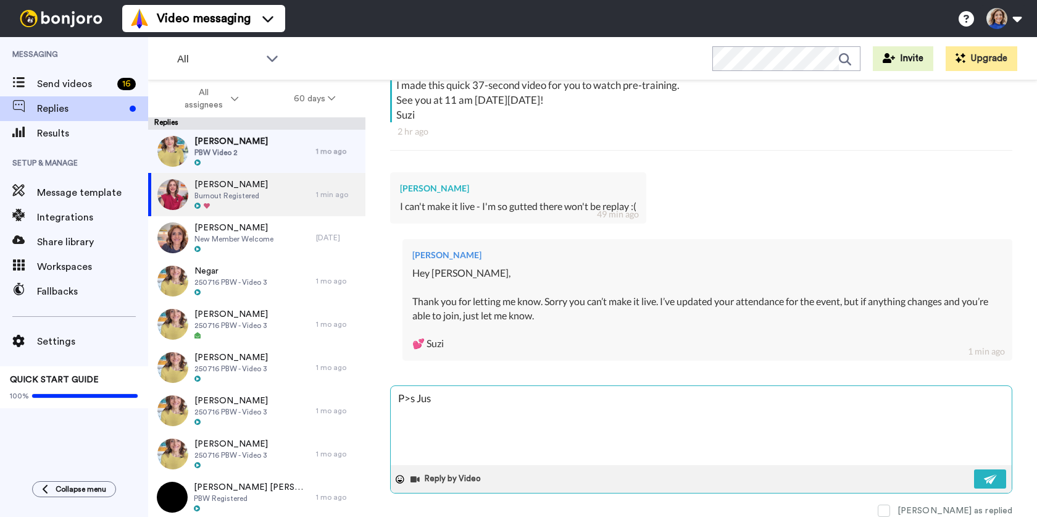
type textarea "x"
type textarea "P>s Just"
type textarea "x"
type textarea "P>s Just t"
type textarea "x"
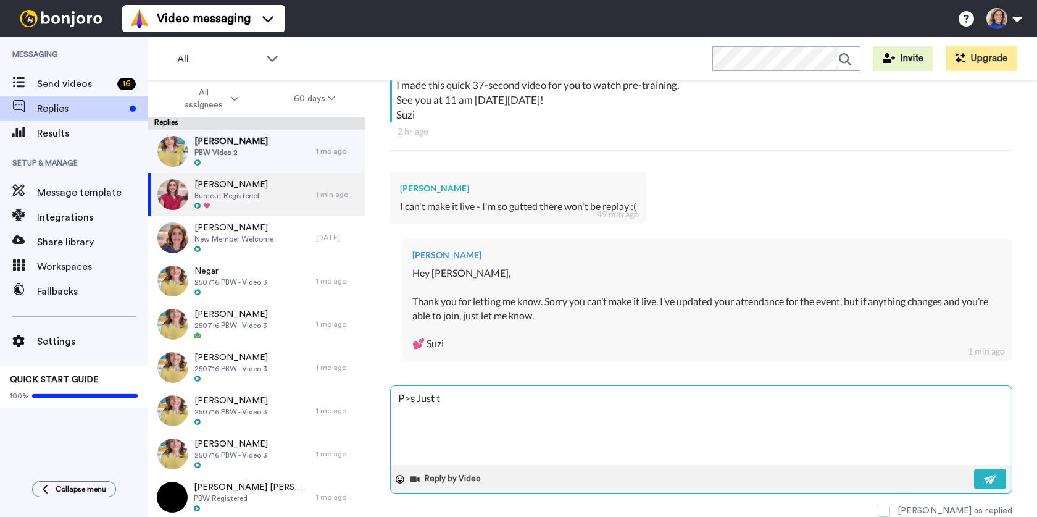
type textarea "P>s Just th"
type textarea "x"
type textarea "P>s Just tho"
type textarea "x"
type textarea "P>s Just thou"
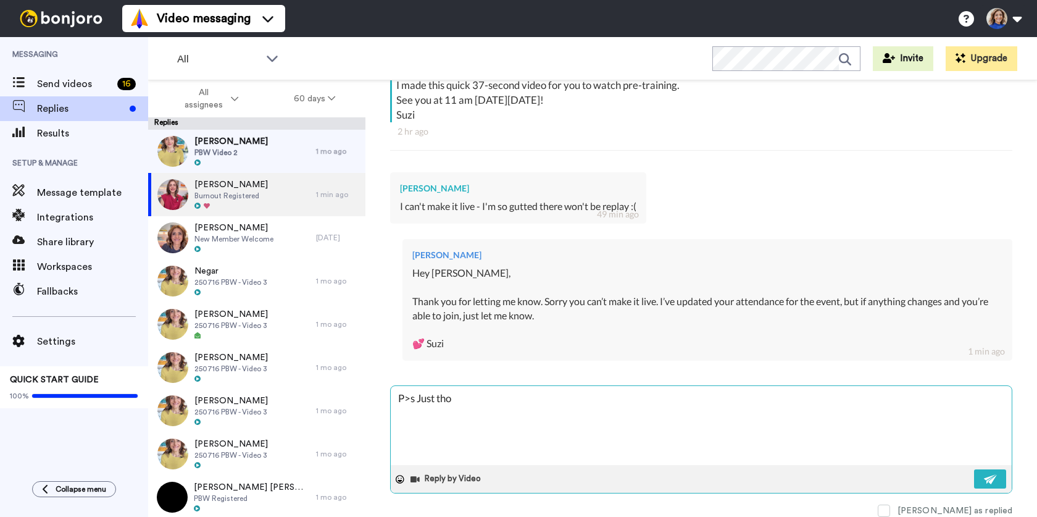
type textarea "x"
type textarea "P>s Just thoug"
type textarea "x"
type textarea "P>s Just though"
type textarea "x"
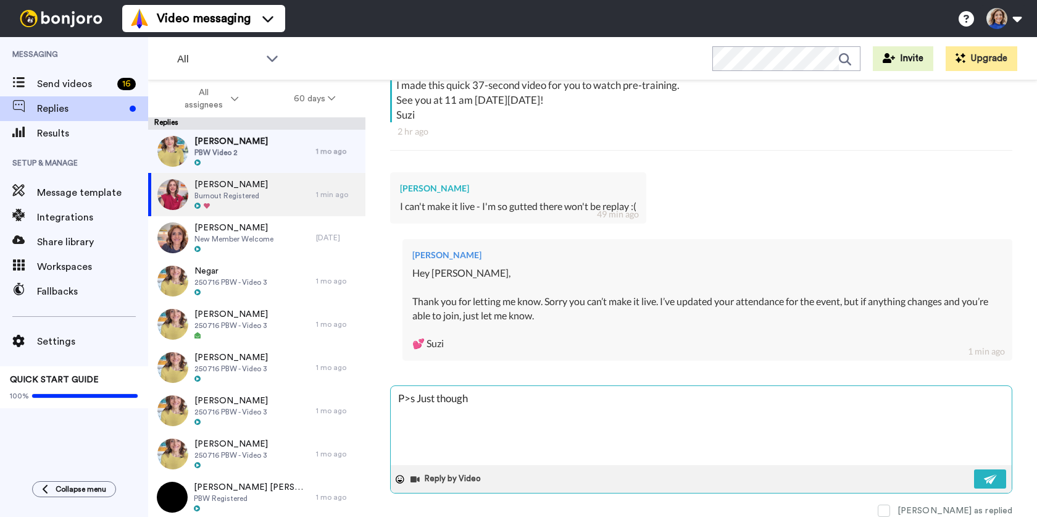
type textarea "P>s Just thought"
type textarea "x"
type textarea "P>s Just thought"
type textarea "x"
type textarea "P>s Just thought I"
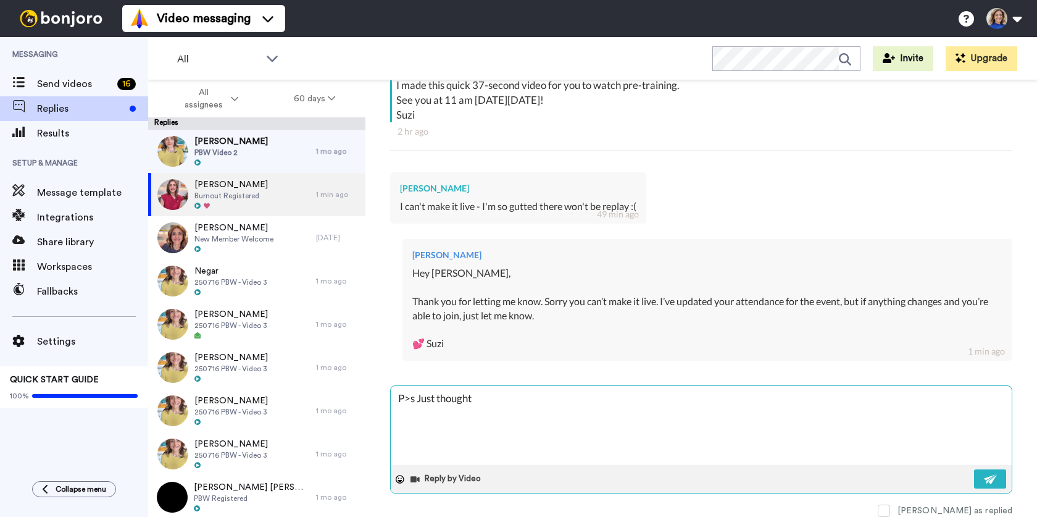
type textarea "x"
type textarea "P>s Just thought I'"
type textarea "x"
type textarea "P>s Just thought I'd"
type textarea "x"
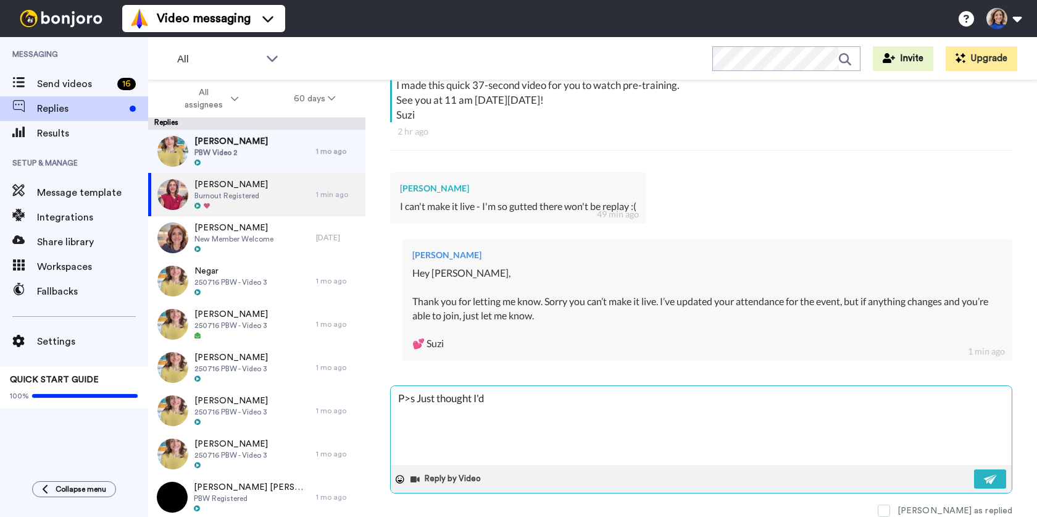
type textarea "P>s Just thought I'd"
type textarea "x"
type textarea "P>s Just thought I'd l"
type textarea "x"
type textarea "P>s Just thought I'd le"
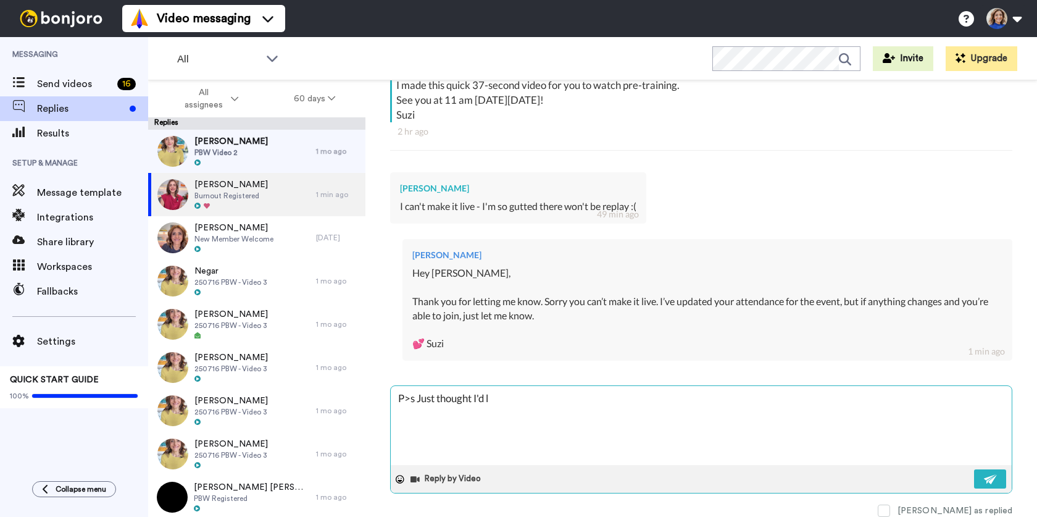
type textarea "x"
type textarea "P>s Just thought I'd let"
type textarea "x"
type textarea "P>s Just thought I'd let"
type textarea "x"
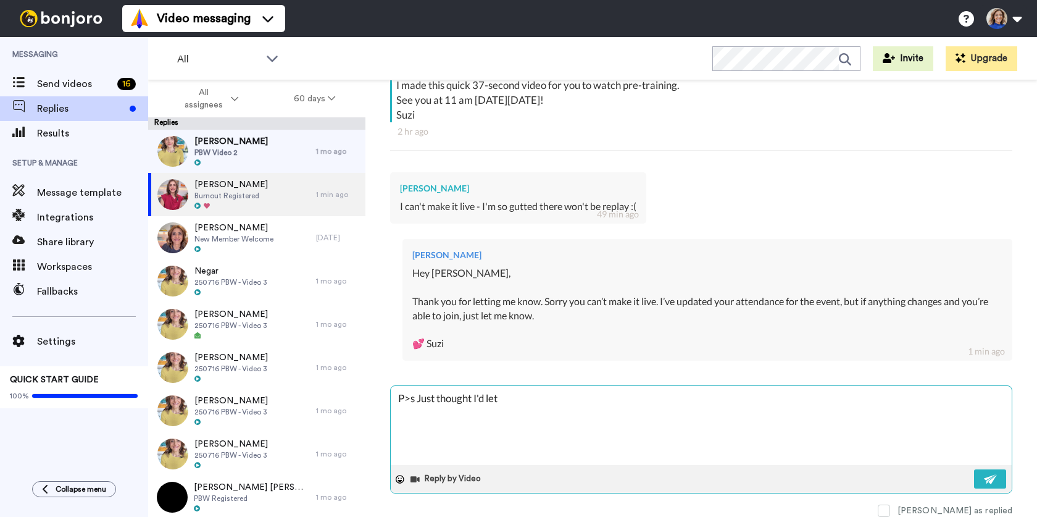
type textarea "P>s Just thought I'd let y"
type textarea "x"
type textarea "P>s Just thought I'd let yo"
type textarea "x"
type textarea "P>s Just thought I'd let you"
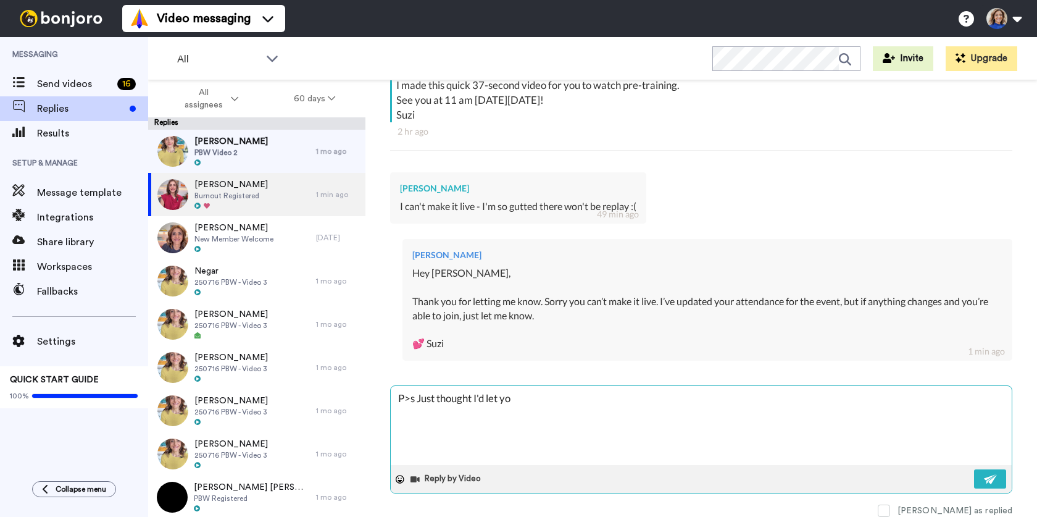
type textarea "x"
type textarea "P>s Just thought I'd let you"
type textarea "x"
type textarea "P>s Just thought I'd let you k"
type textarea "x"
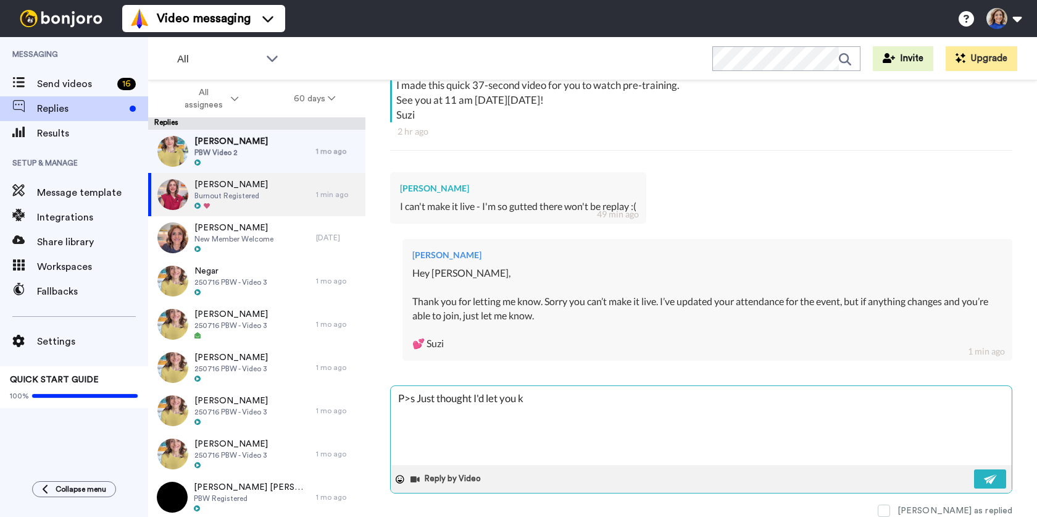
type textarea "P>s Just thought I'd let you kn"
type textarea "x"
type textarea "P>s Just thought I'd let you kno"
type textarea "x"
type textarea "P>s Just thought I'd let you know"
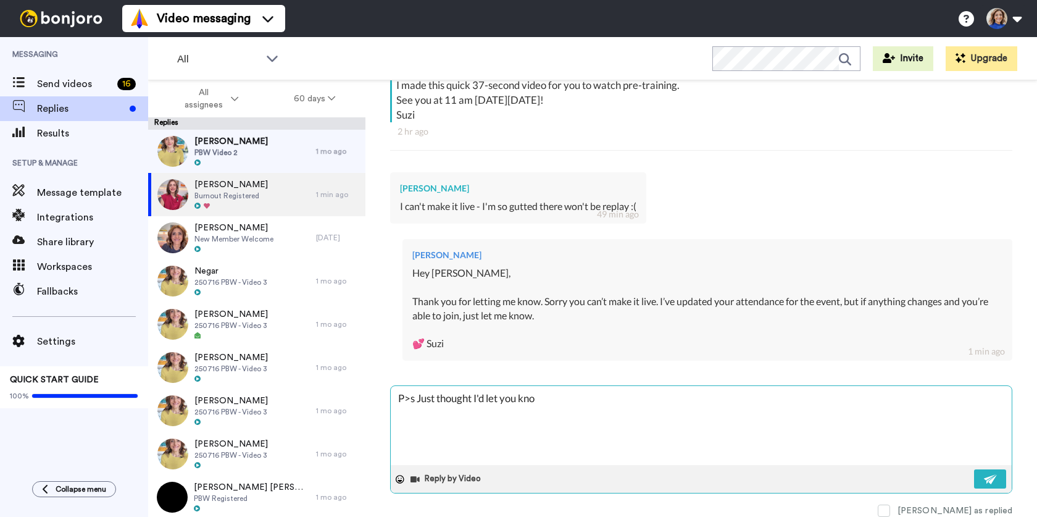
type textarea "x"
type textarea "P>s Just thought I'd let you know"
type textarea "x"
type textarea "P>s Just thought I'd let you know t"
type textarea "x"
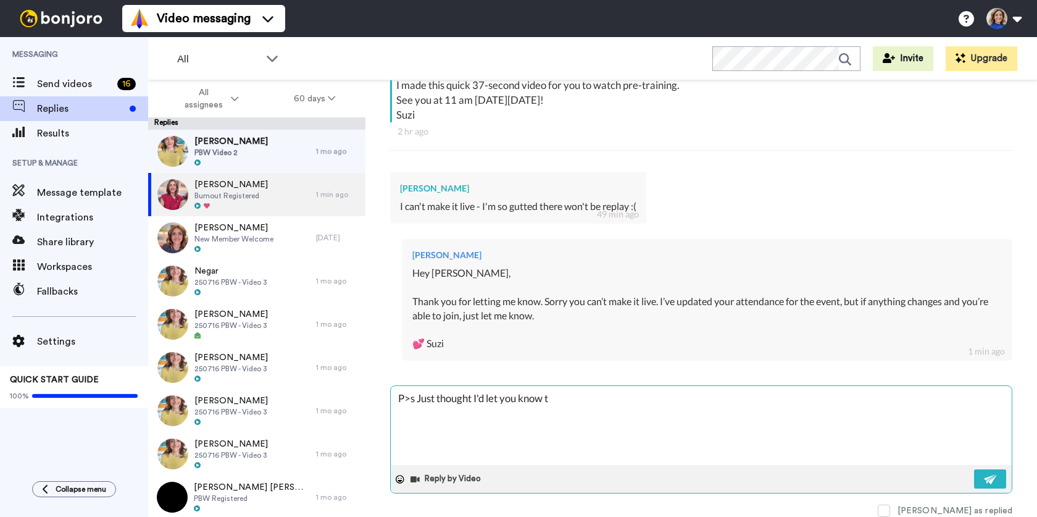
type textarea "P>s Just thought I'd let you know to"
type textarea "x"
type textarea "P>s Just thought I'd let you know too"
type textarea "x"
type textarea "P>s Just thought I'd let you know too,"
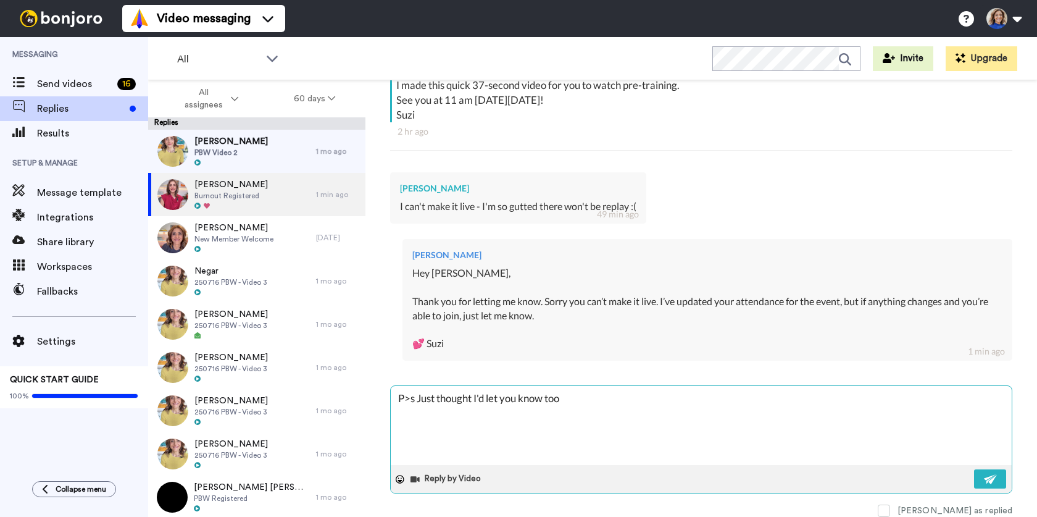
type textarea "x"
type textarea "P>s Just thought I'd let you know too,"
type textarea "x"
type textarea "P>s Just thought I'd let you know too, If we run the program again (this is the…"
type textarea "x"
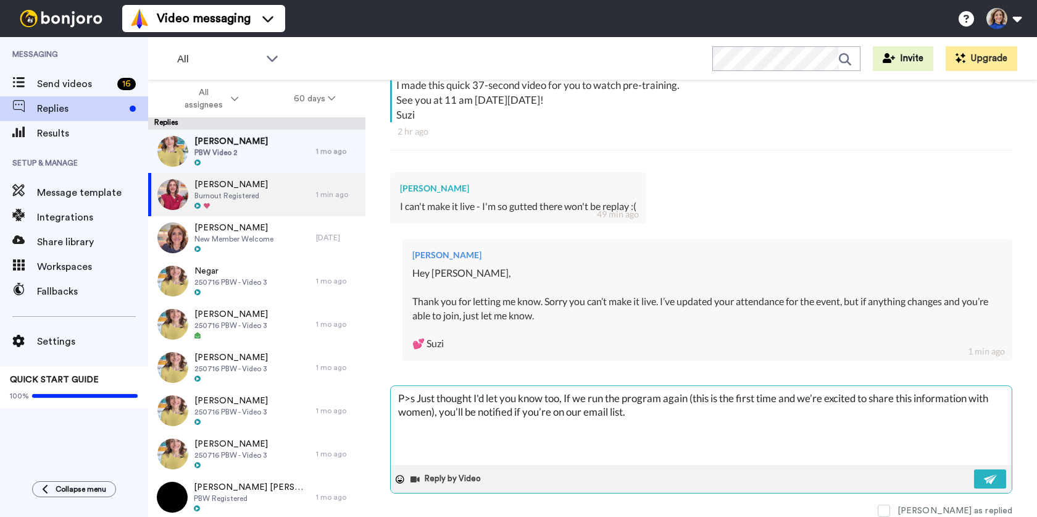
click at [572, 394] on textarea "P>s Just thought I'd let you know too, If we run the program again (this is the…" at bounding box center [701, 425] width 621 height 79
type textarea "P>s Just thought I'd let you know too, f we run the program again (this is the …"
type textarea "x"
type textarea "P>s Just thought I'd let you know too, if we run the program again (this is the…"
type textarea "x"
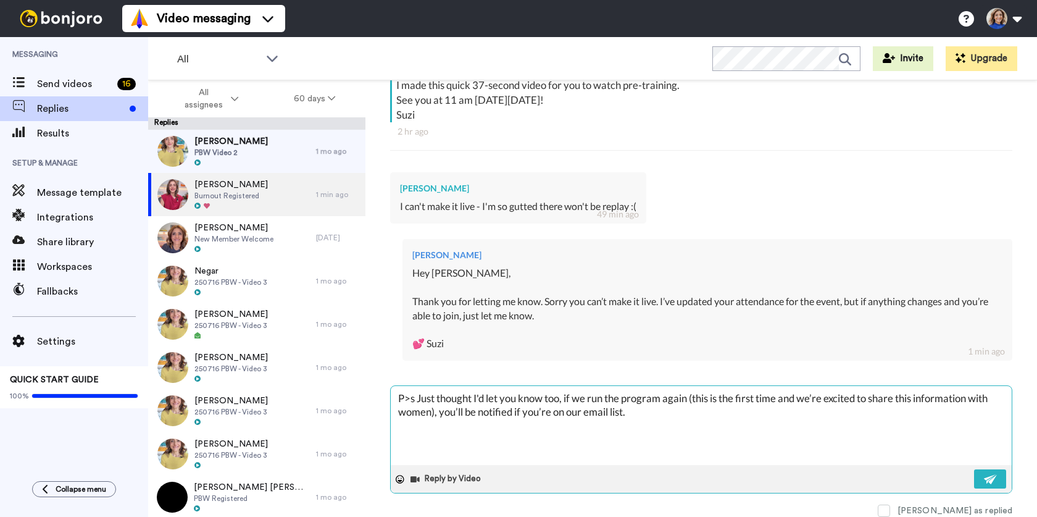
click at [417, 397] on textarea "P>s Just thought I'd let you know too, if we run the program again (this is the…" at bounding box center [701, 425] width 621 height 79
type textarea "P>sJust thought I'd let you know too, if we run the program again (this is the …"
type textarea "x"
type textarea "P>Just thought I'd let you know too, if we run the program again (this is the f…"
type textarea "x"
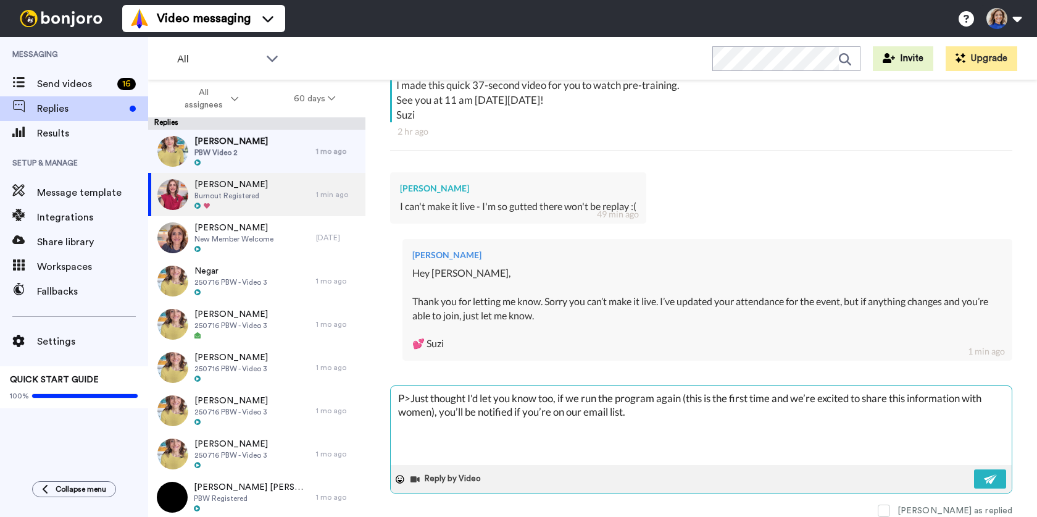
type textarea "PJust thought I'd let you know too, if we run the program again (this is the fi…"
type textarea "x"
type textarea "P.Just thought I'd let you know too, if we run the program again (this is the f…"
type textarea "x"
type textarea "P.SJust thought I'd let you know too, if we run the program again (this is the …"
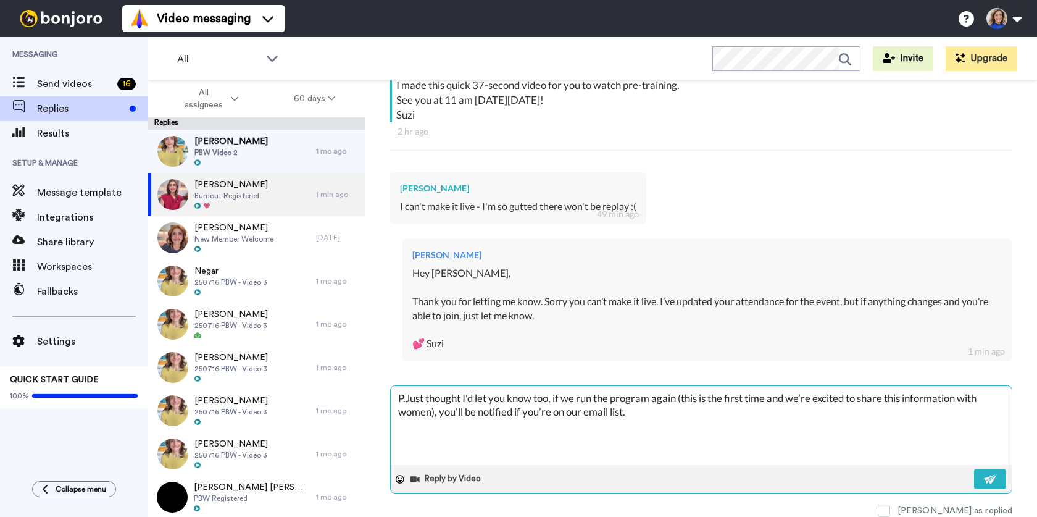
type textarea "x"
type textarea "P.S Just thought I'd let you know too, if we run the program again (this is the…"
type textarea "x"
click at [638, 412] on textarea "P.S Just thought I'd let you know too, if we run the program again (this is the…" at bounding box center [701, 425] width 621 height 79
type textarea "P.S Just thought I'd let you know too, if we run the program again (this is the…"
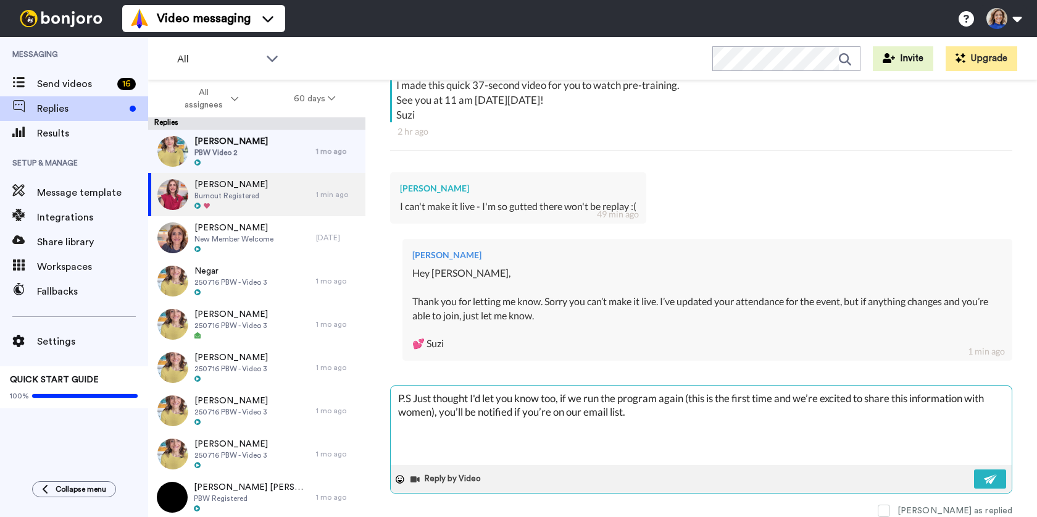
type textarea "x"
type textarea "P.S Just thought I'd let you know too, if we run the program again (this is the…"
type textarea "x"
type textarea "P.S Just thought I'd let you know too, if we run the program again (this is the…"
type textarea "x"
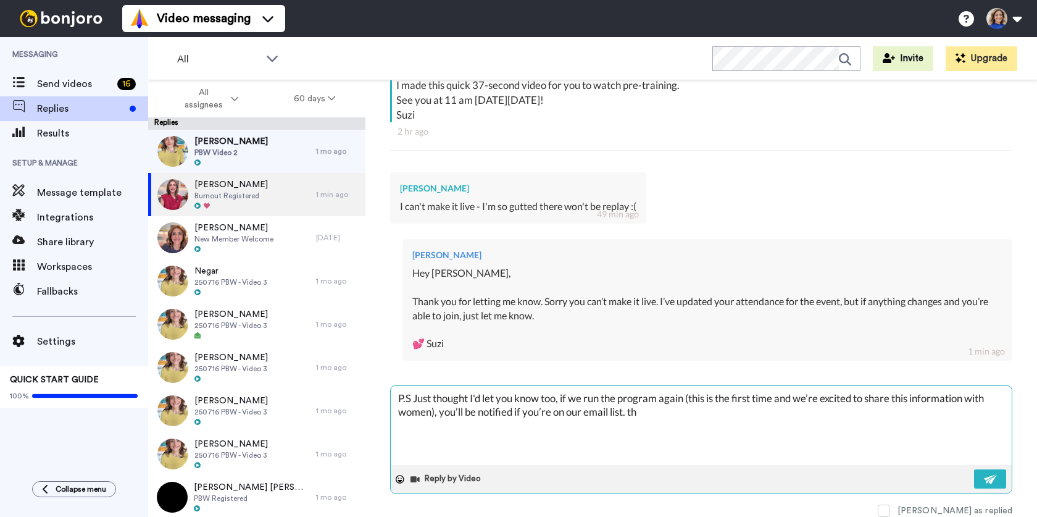
type textarea "P.S Just thought I'd let you know too, if we run the program again (this is the…"
type textarea "x"
type textarea "P.S Just thought I'd let you know too, if we run the program again (this is the…"
type textarea "x"
type textarea "P.S Just thought I'd let you know too, if we run the program again (this is the…"
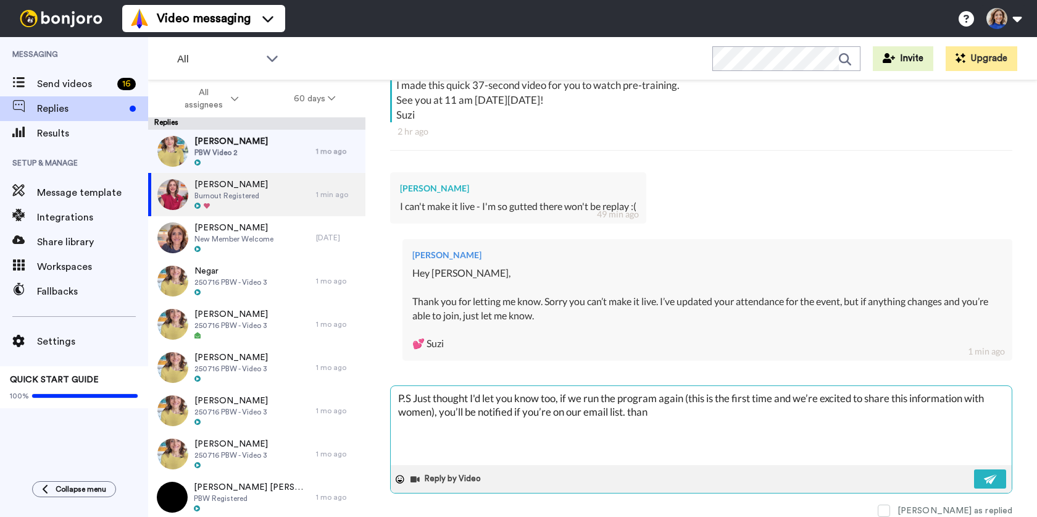
type textarea "x"
type textarea "P.S Just thought I'd let you know too, if we run the program again (this is the…"
type textarea "x"
type textarea "P.S Just thought I'd let you know too, if we run the program again (this is the…"
type textarea "x"
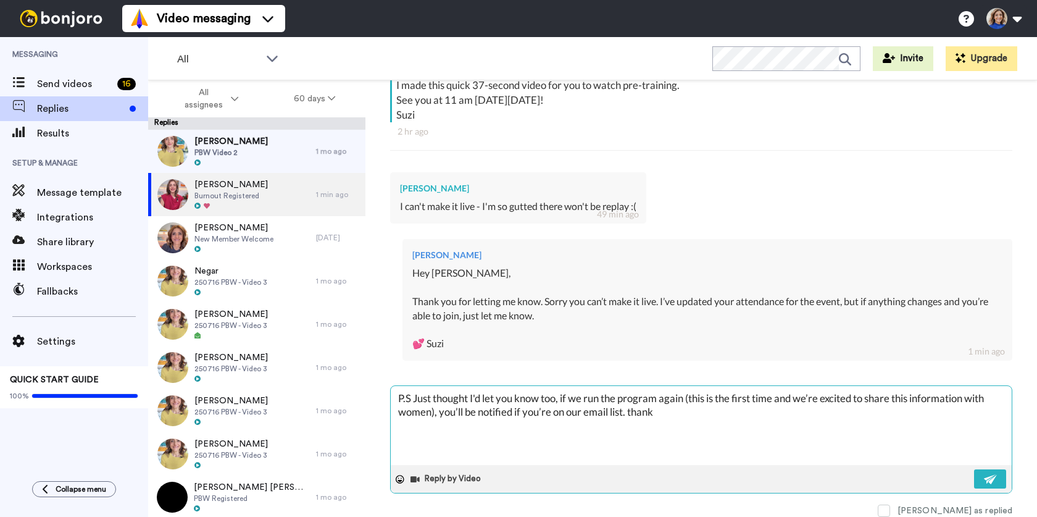
type textarea "P.S Just thought I'd let you know too, if we run the program again (this is the…"
type textarea "x"
type textarea "P.S Just thought I'd let you know too, if we run the program again (this is the…"
type textarea "x"
type textarea "P.S Just thought I'd let you know too, if we run the program again (this is the…"
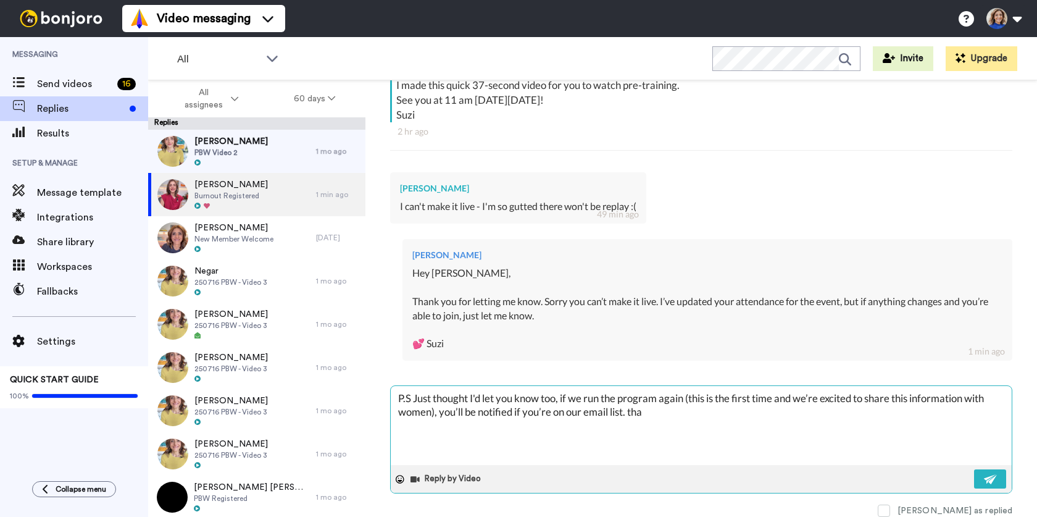
type textarea "x"
type textarea "P.S Just thought I'd let you know too, if we run the program again (this is the…"
type textarea "x"
type textarea "P.S Just thought I'd let you know too, if we run the program again (this is the…"
type textarea "x"
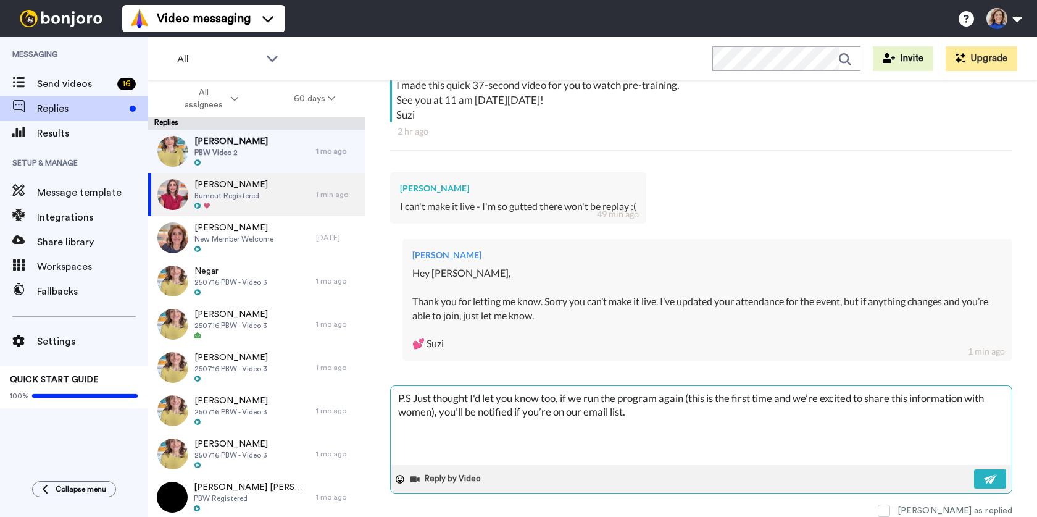
type textarea "P.S Just thought I'd let you know too, if we run the program again (this is the…"
type textarea "x"
type textarea "P.S Just thought I'd let you know too, if we run the program again (this is the…"
type textarea "x"
type textarea "P.S Just thought I'd let you know too, if we run the program again (this is the…"
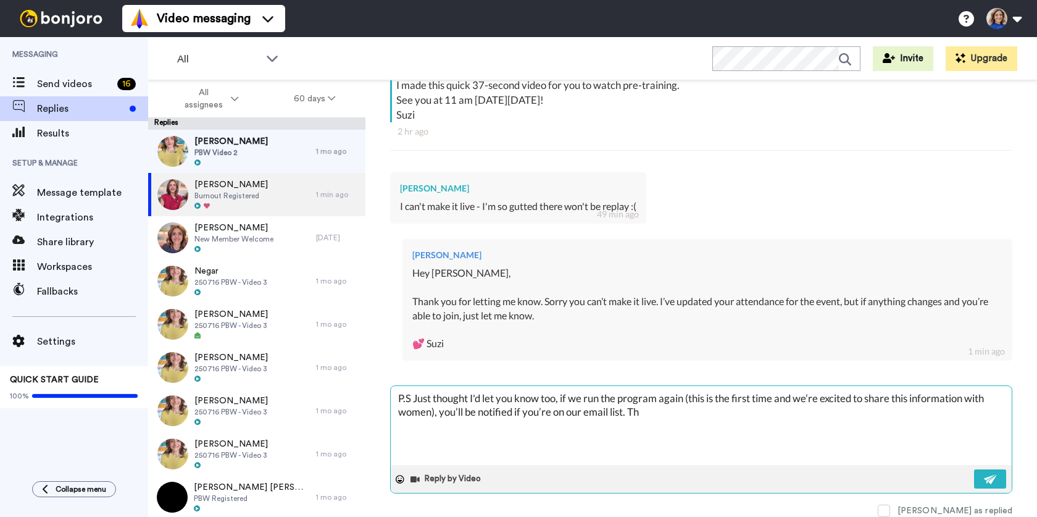
type textarea "x"
type textarea "P.S Just thought I'd let you know too, if we run the program again (this is the…"
type textarea "x"
type textarea "P.S Just thought I'd let you know too, if we run the program again (this is the…"
type textarea "x"
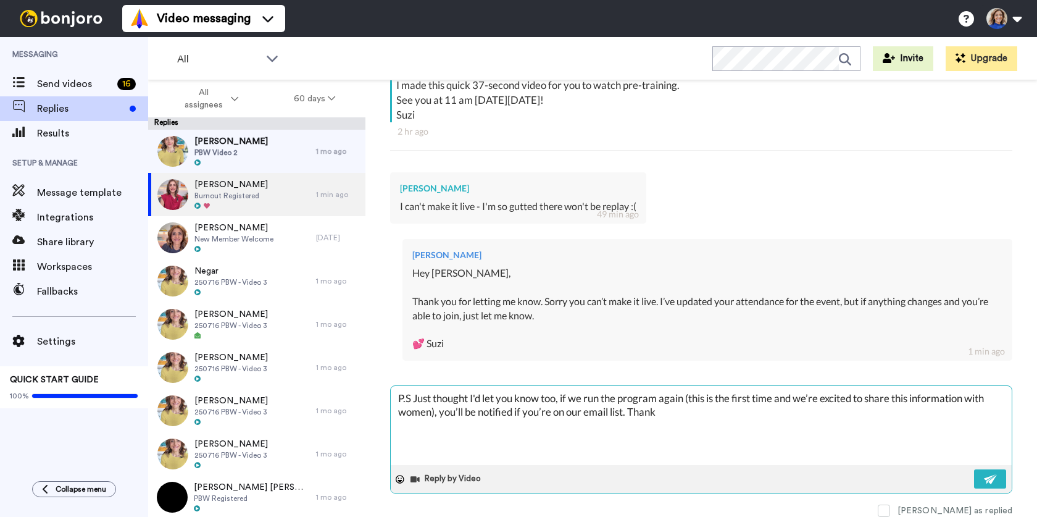
type textarea "P.S Just thought I'd let you know too, if we run the program again (this is the…"
type textarea "x"
type textarea "P.S Just thought I'd let you know too, if we run the program again (this is the…"
type textarea "x"
type textarea "P.S Just thought I'd let you know too, if we run the program again (this is the…"
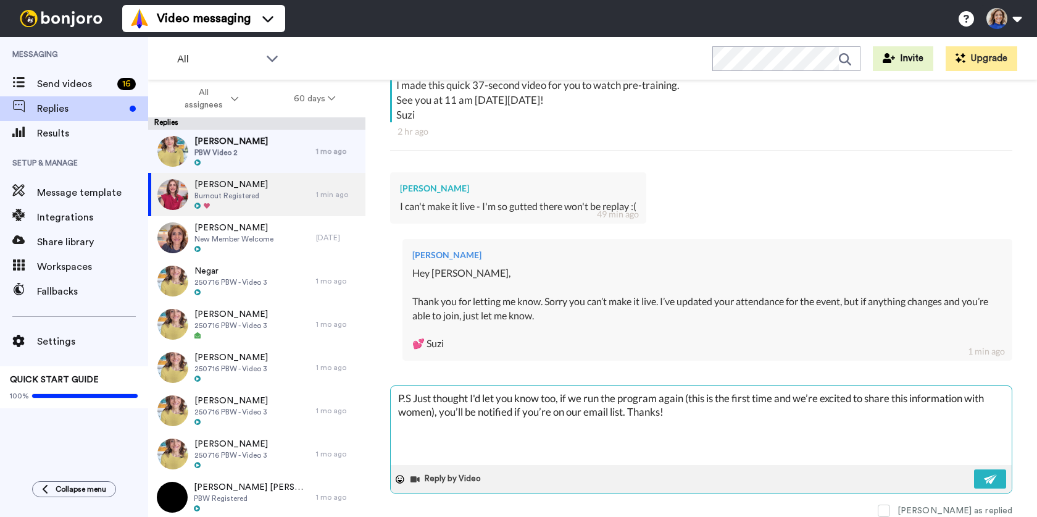
type textarea "x"
type textarea "P.S Just thought I'd let you know too, if we run the program again (this is the…"
click at [995, 478] on img at bounding box center [991, 479] width 14 height 10
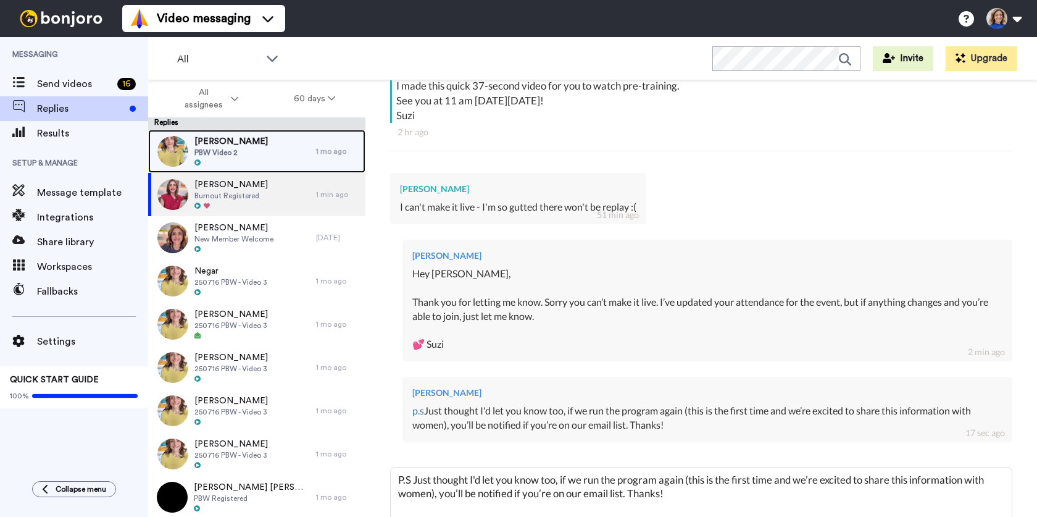
click at [268, 152] on div "[PERSON_NAME] PBW Video 2" at bounding box center [232, 151] width 168 height 43
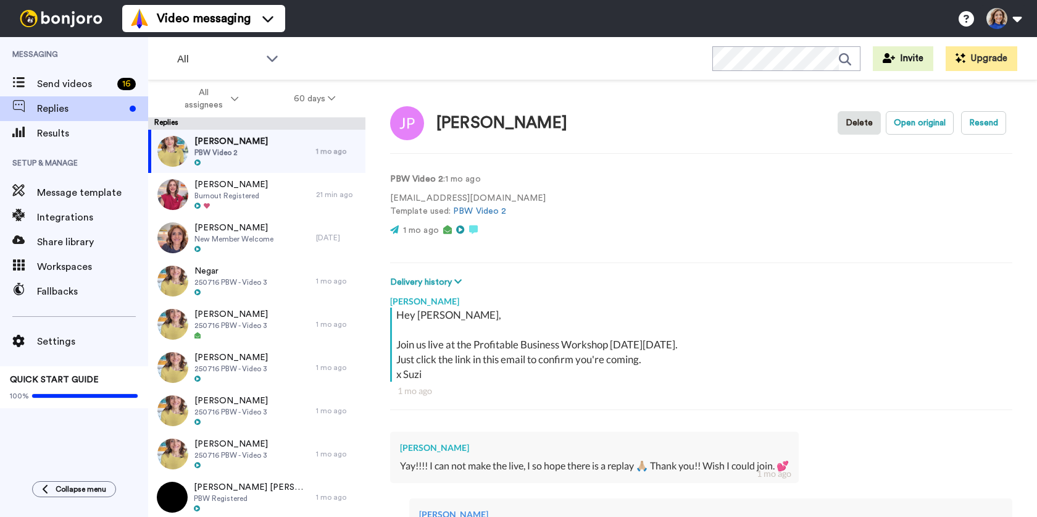
type textarea "x"
